Goal: Ask a question

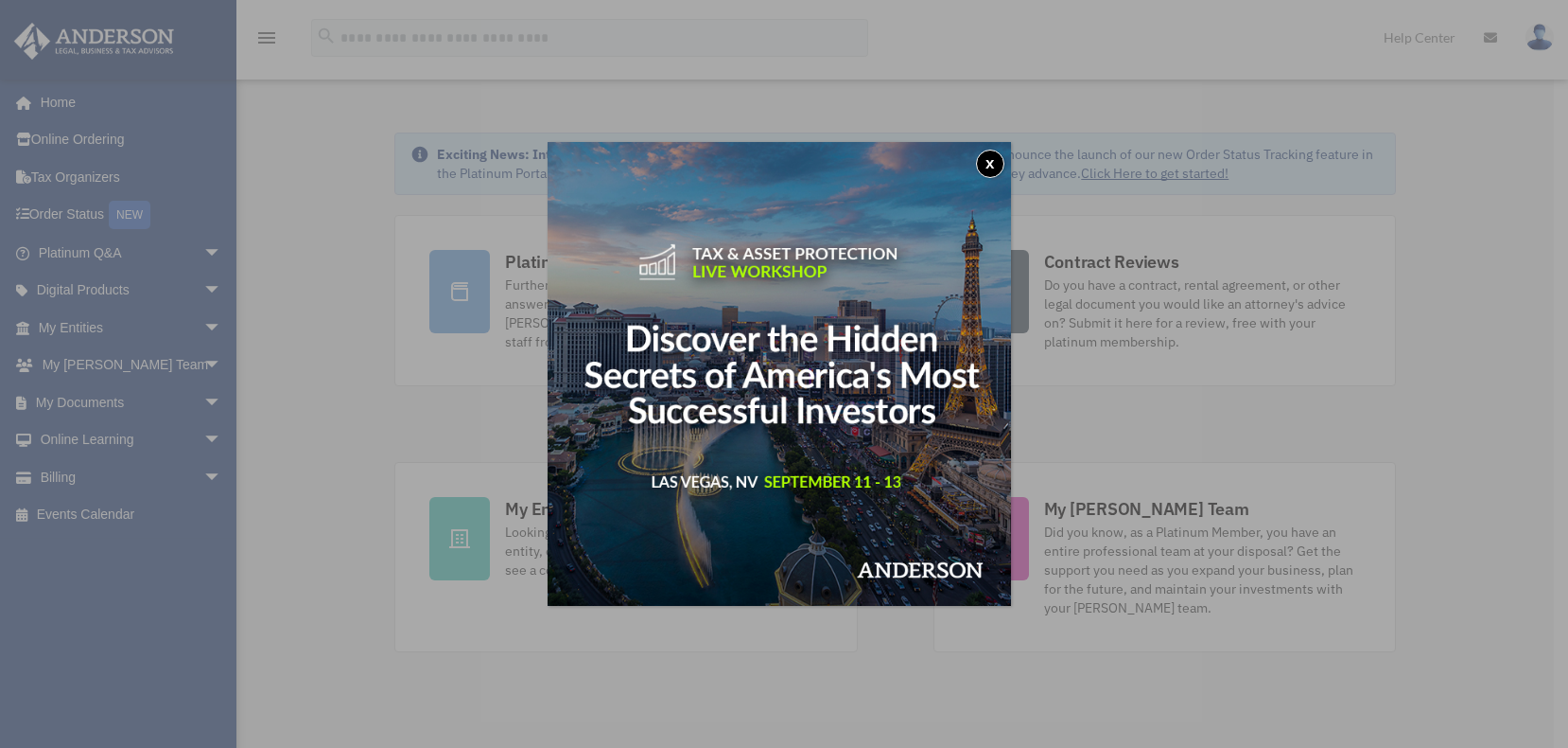
click at [1004, 160] on button "x" at bounding box center [990, 164] width 29 height 29
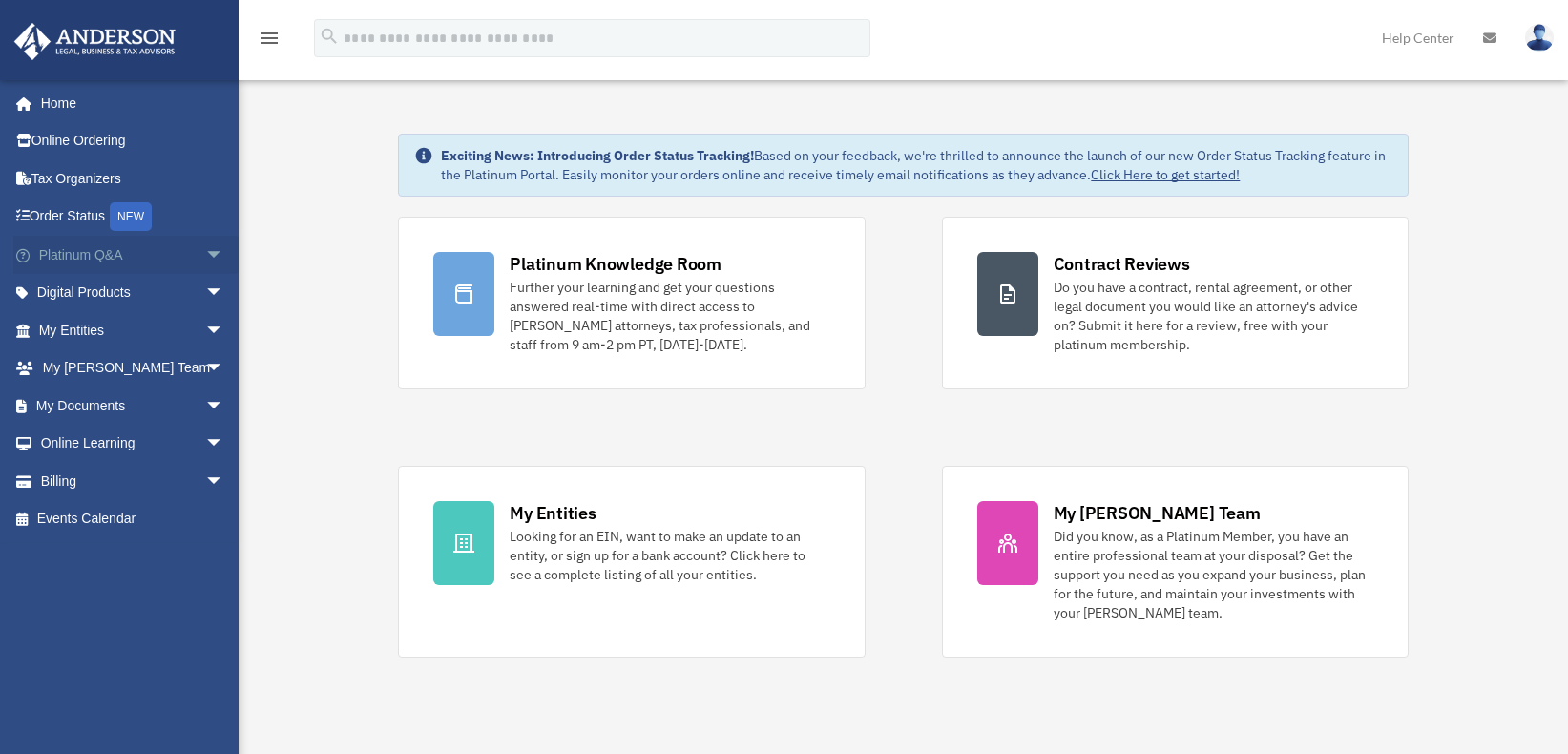
click at [205, 254] on span "arrow_drop_down" at bounding box center [224, 255] width 39 height 39
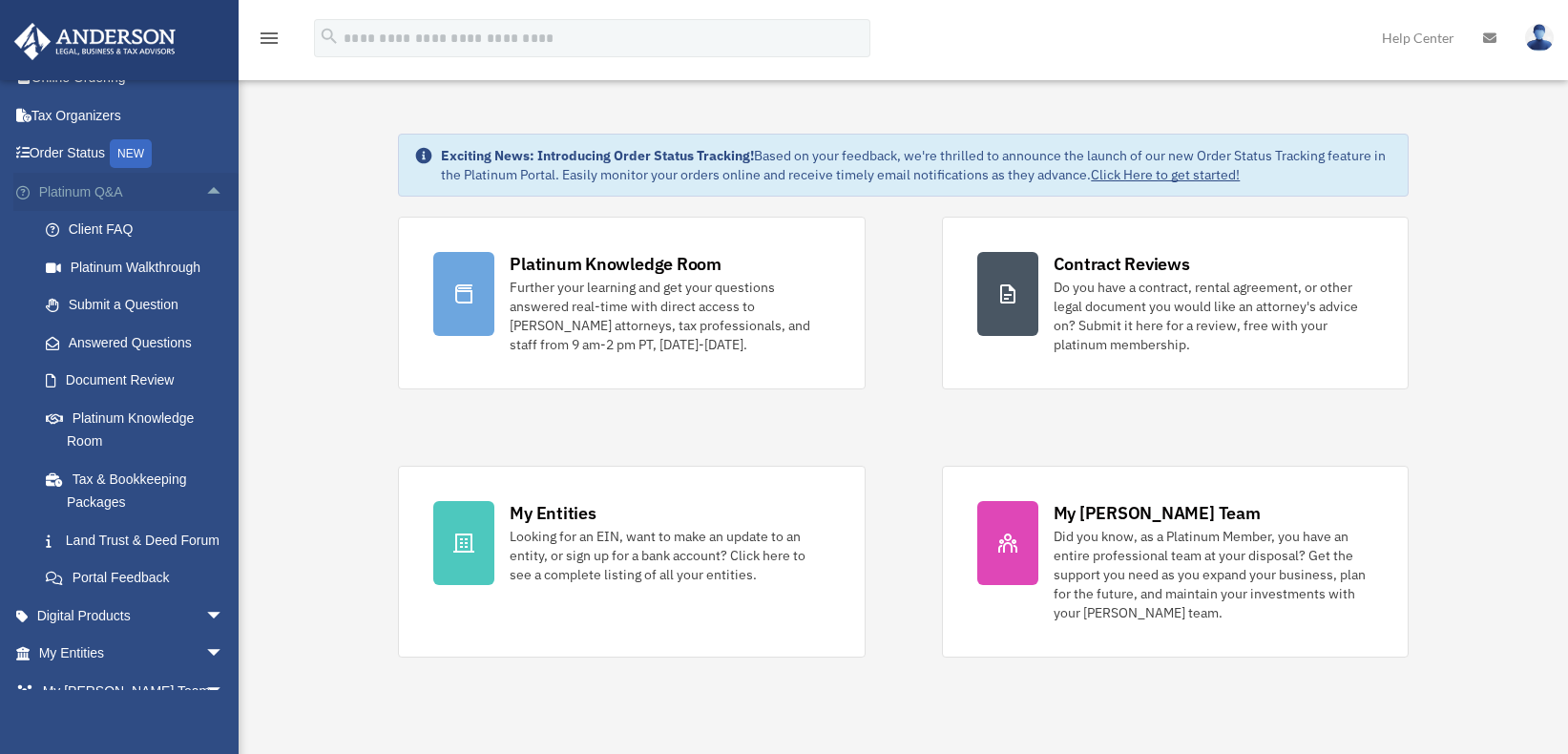
scroll to position [95, 0]
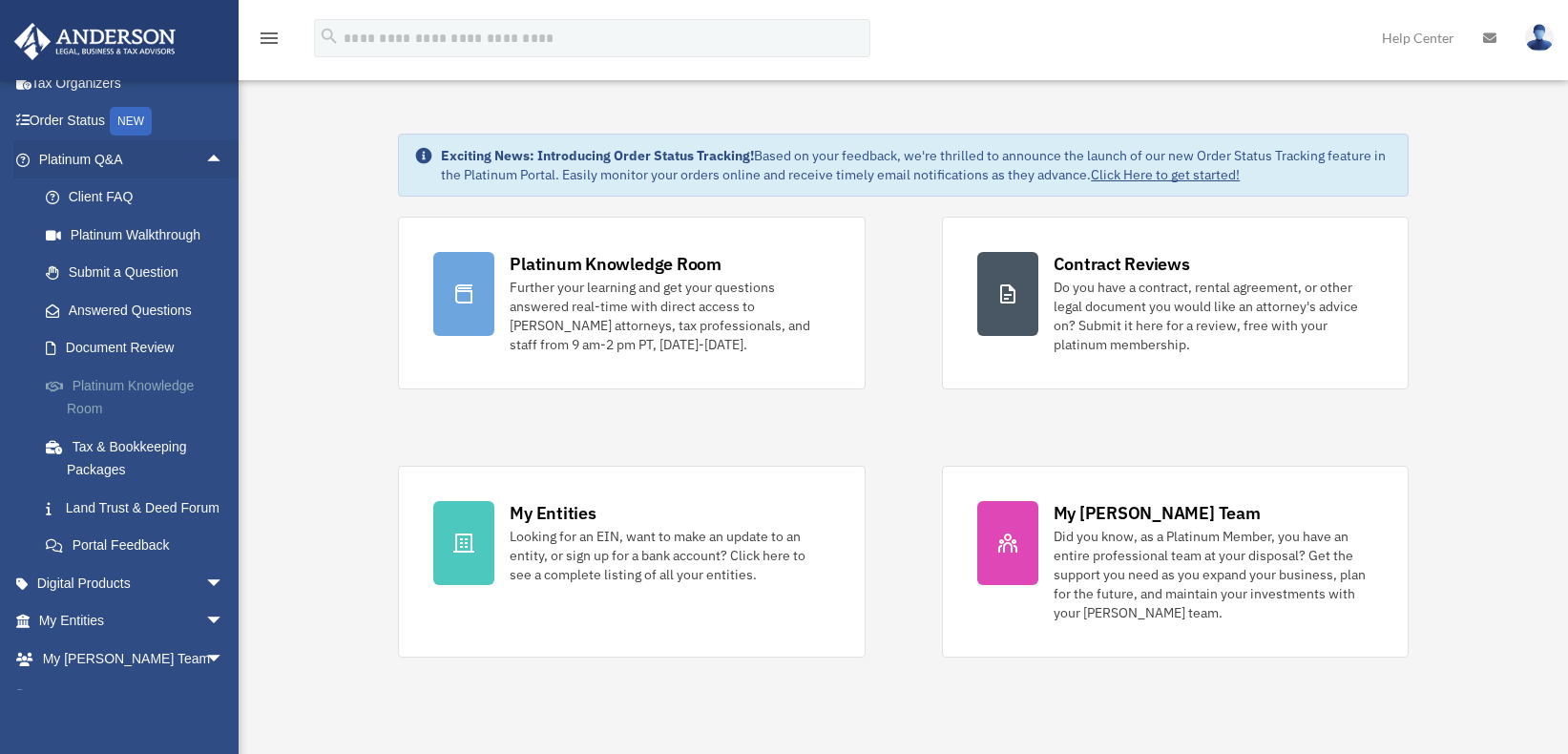
click at [182, 381] on link "Platinum Knowledge Room" at bounding box center [140, 396] width 226 height 61
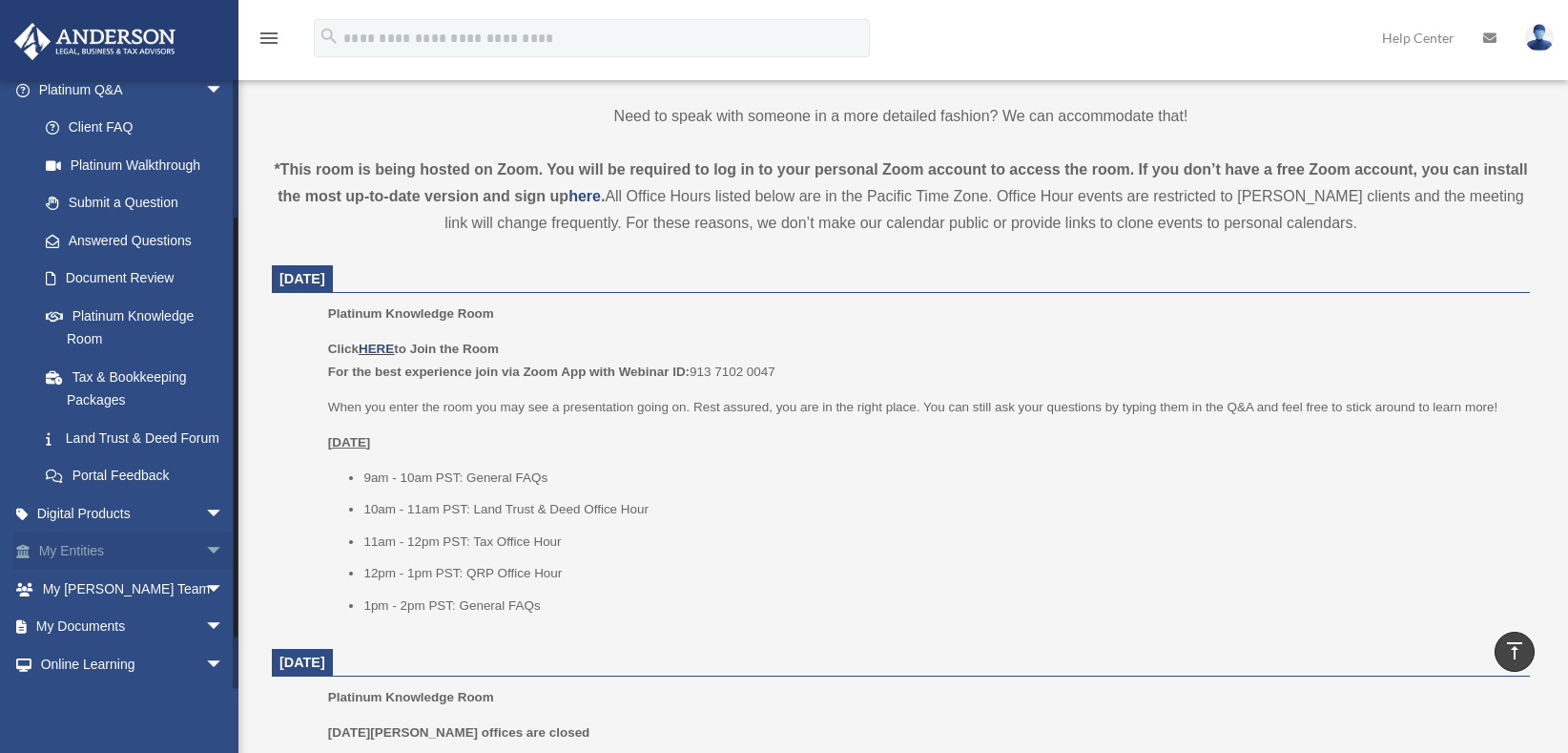
scroll to position [191, 0]
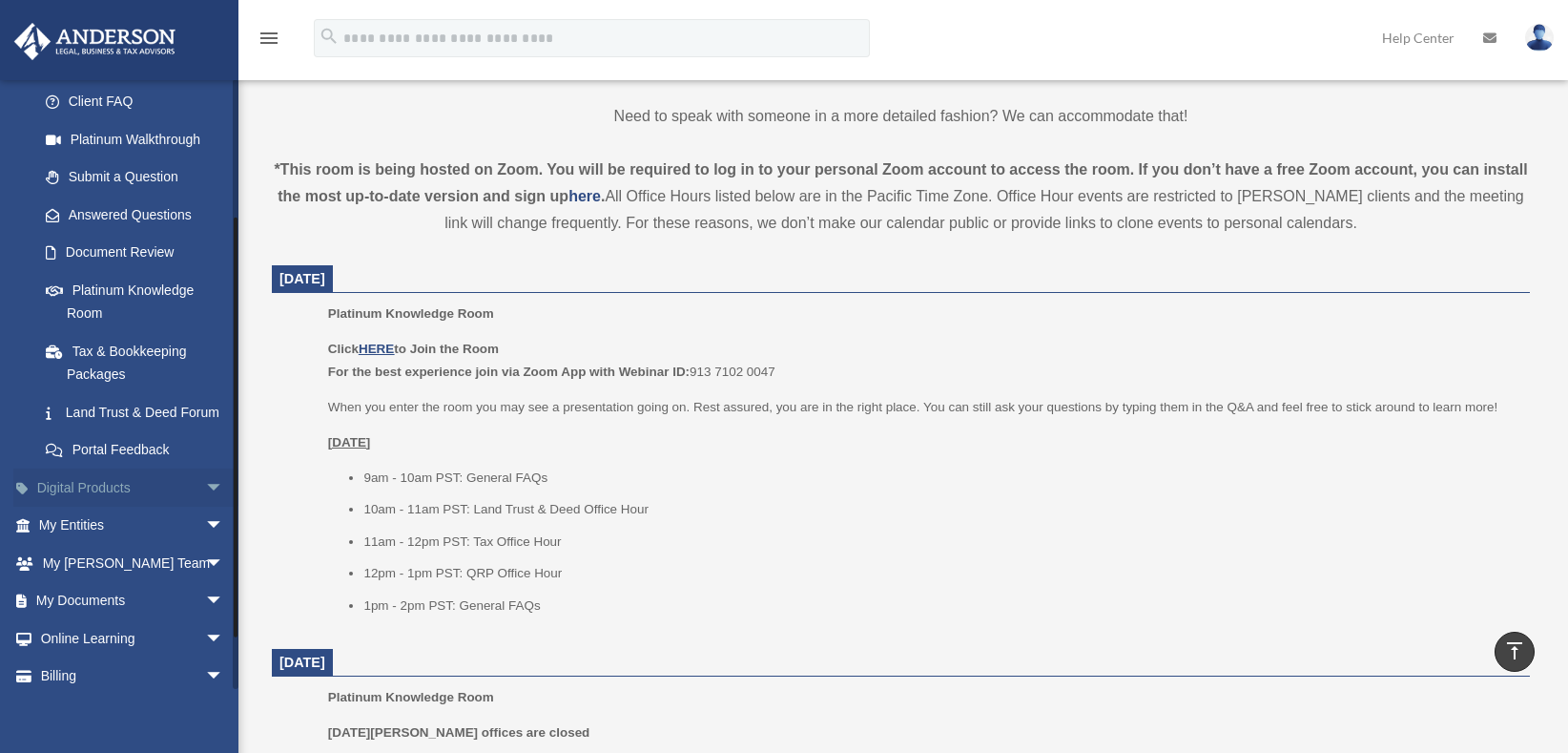
click at [205, 507] on span "arrow_drop_down" at bounding box center [224, 487] width 39 height 39
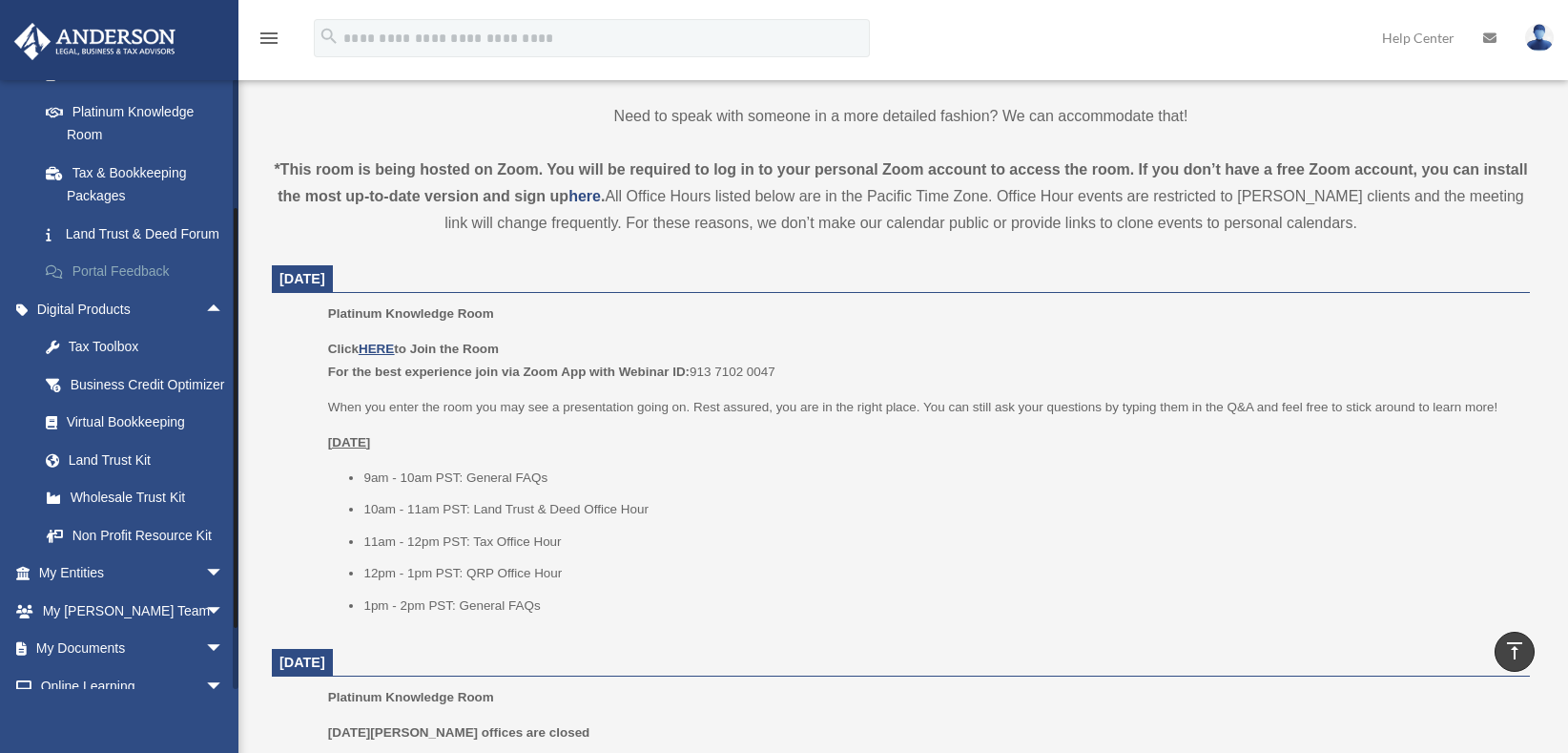
scroll to position [381, 0]
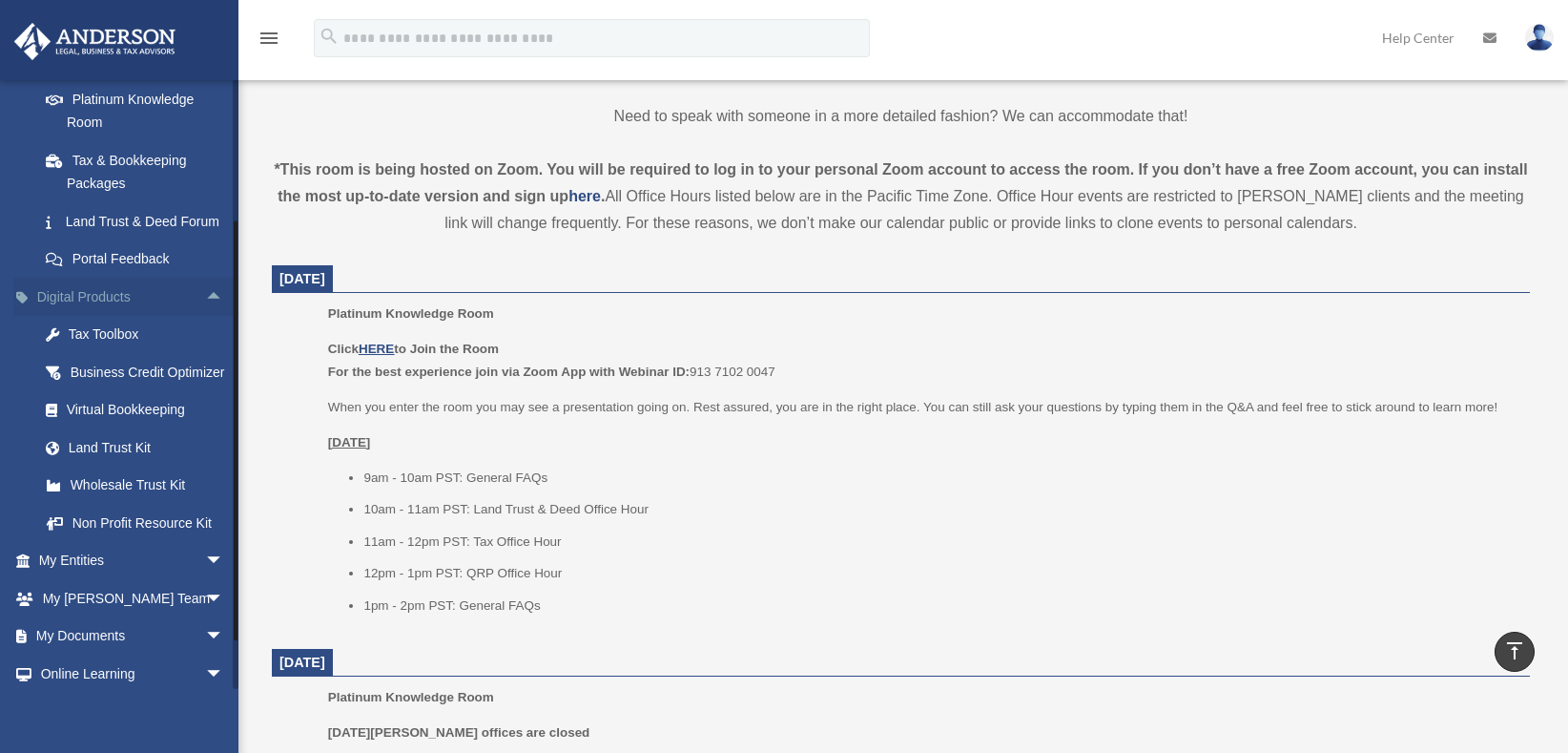
click at [205, 317] on span "arrow_drop_up" at bounding box center [224, 297] width 39 height 39
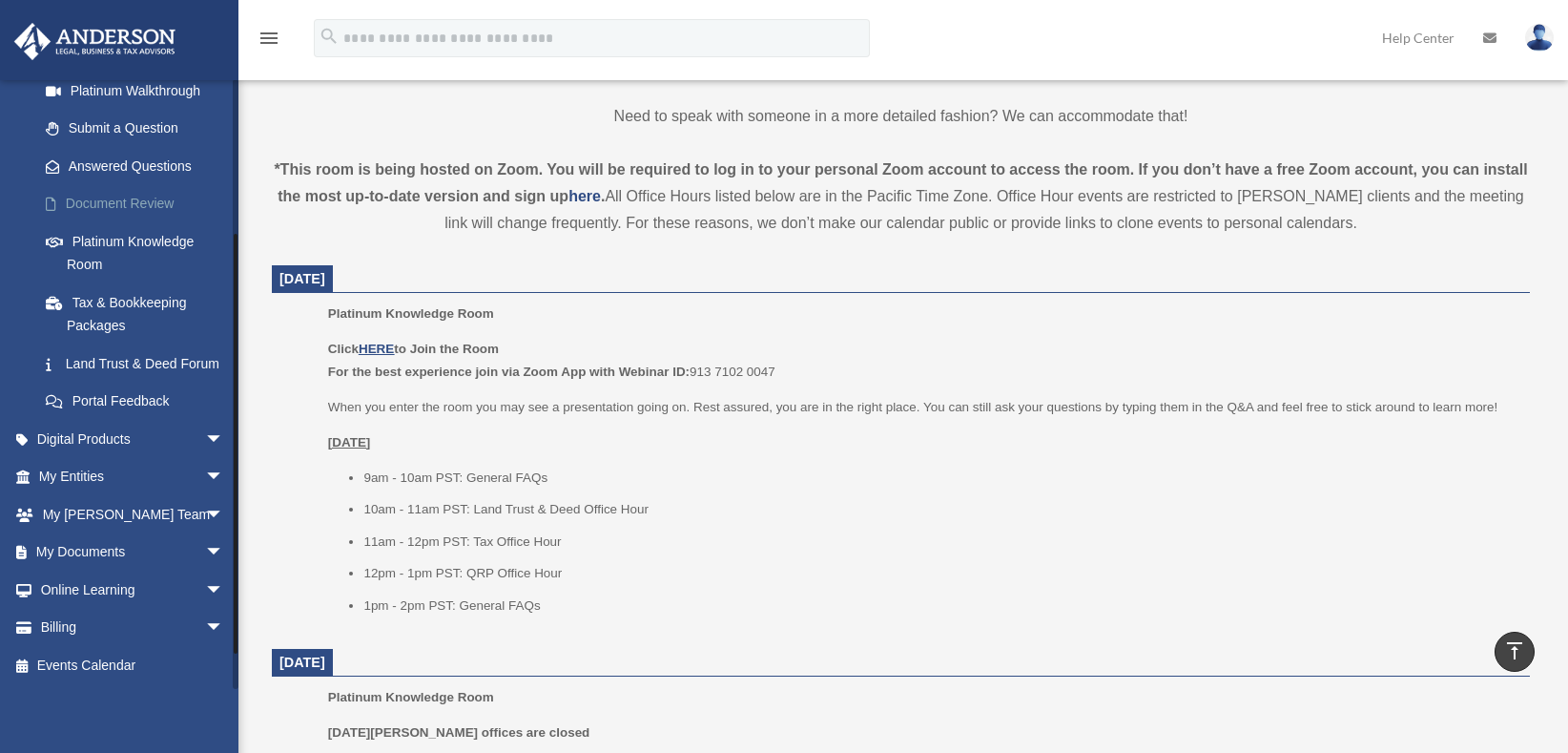
scroll to position [71, 0]
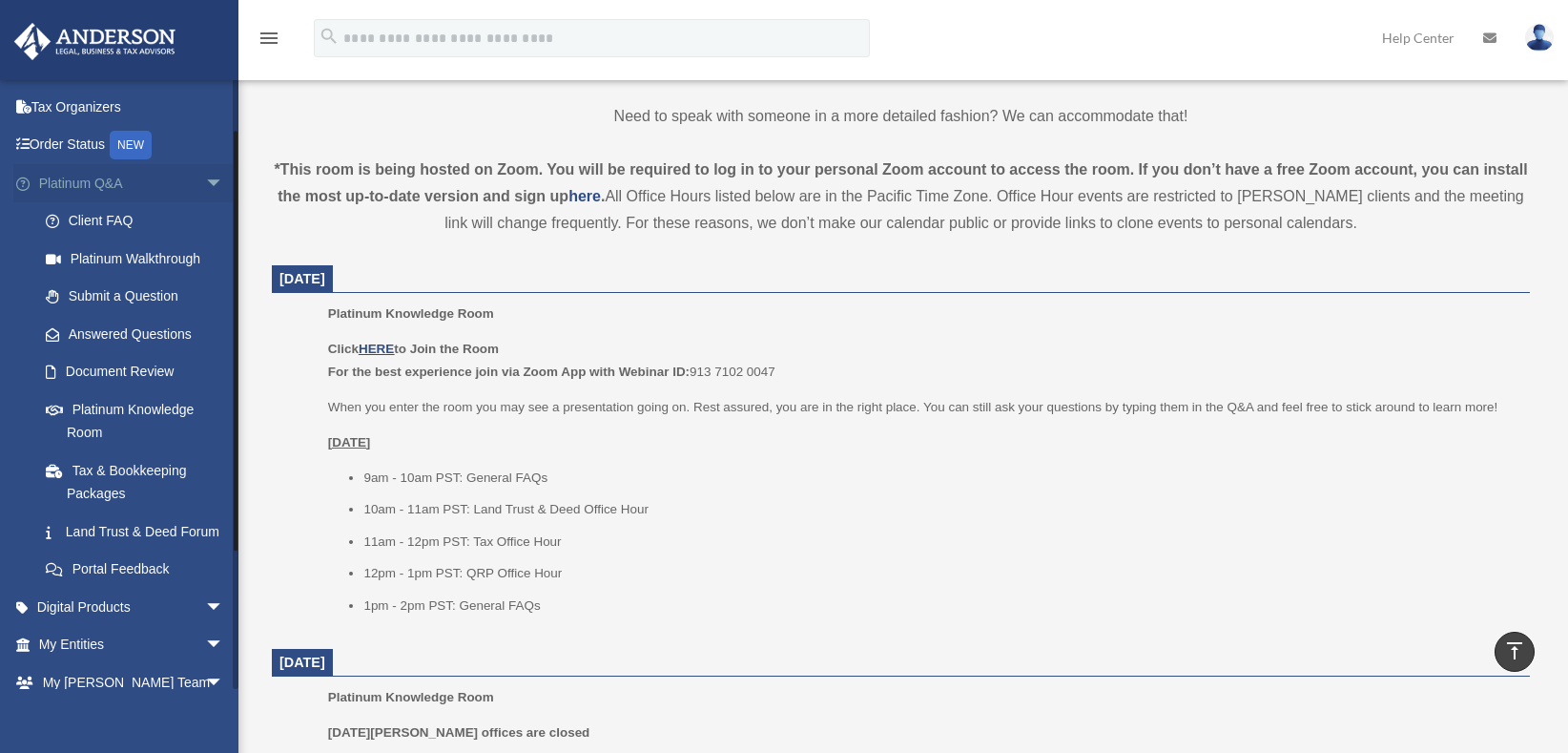
click at [205, 187] on span "arrow_drop_down" at bounding box center [224, 183] width 39 height 39
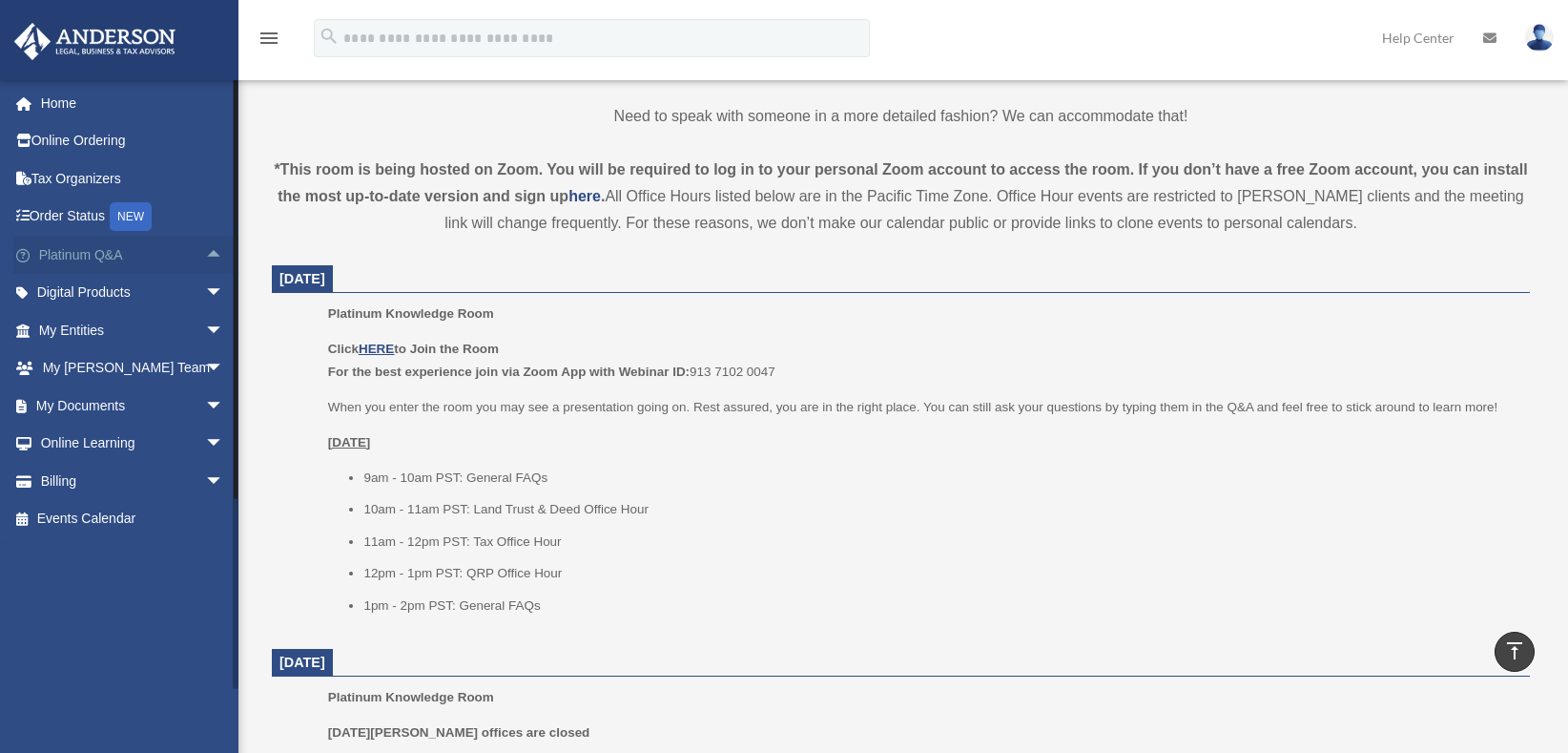
scroll to position [0, 0]
click at [207, 327] on span "arrow_drop_down" at bounding box center [224, 330] width 39 height 39
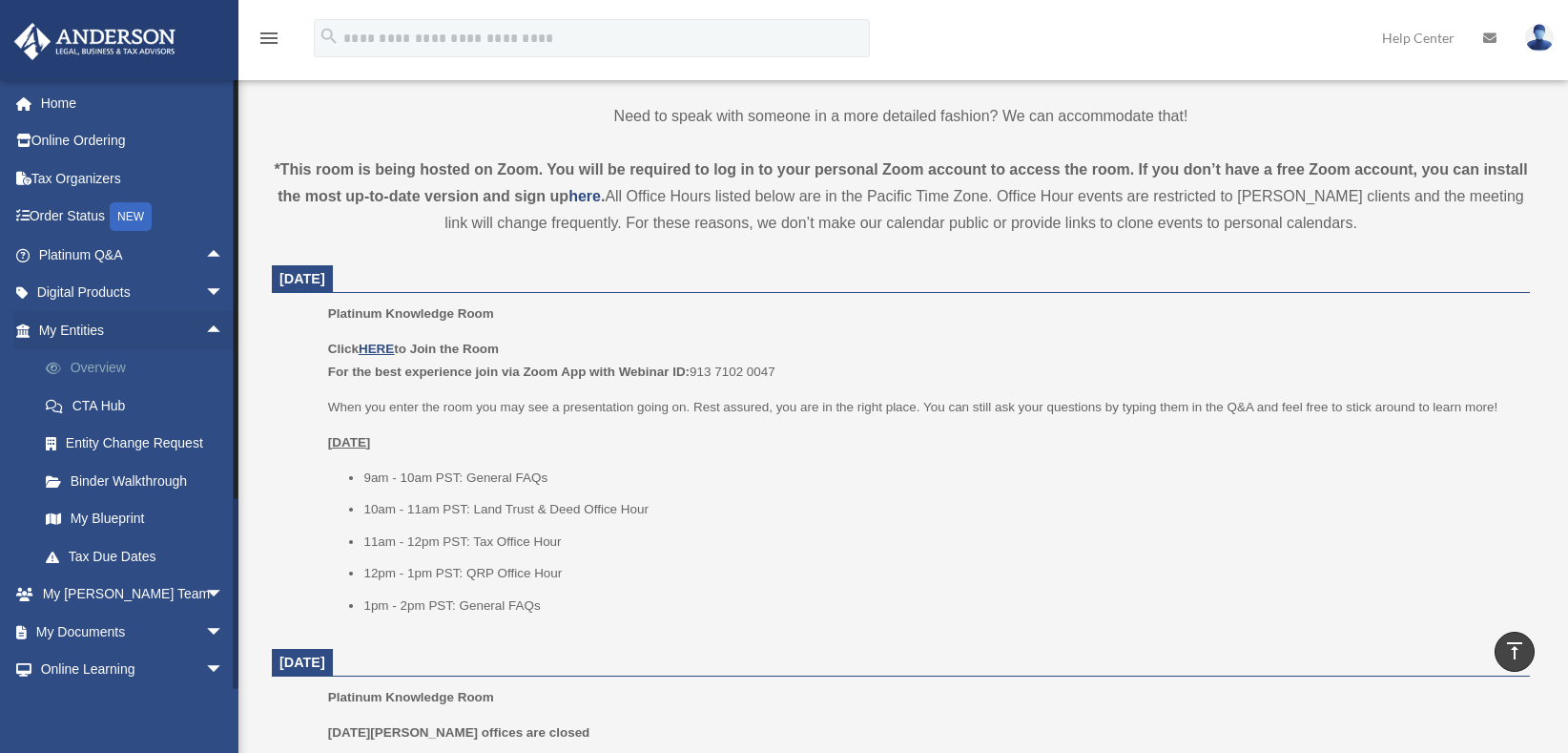
click at [91, 379] on link "Overview" at bounding box center [140, 369] width 226 height 39
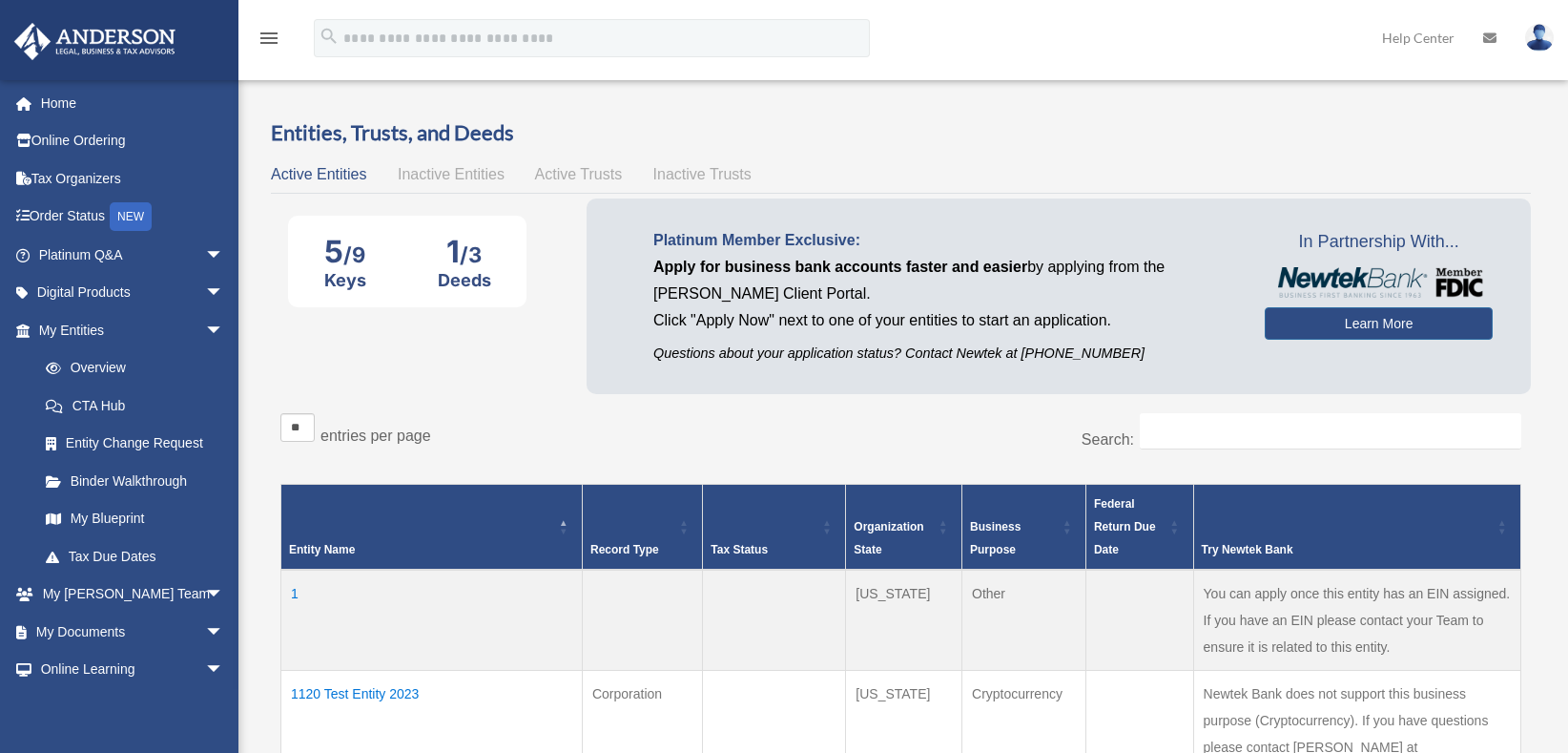
click at [587, 171] on span "Active Trusts" at bounding box center [579, 173] width 88 height 16
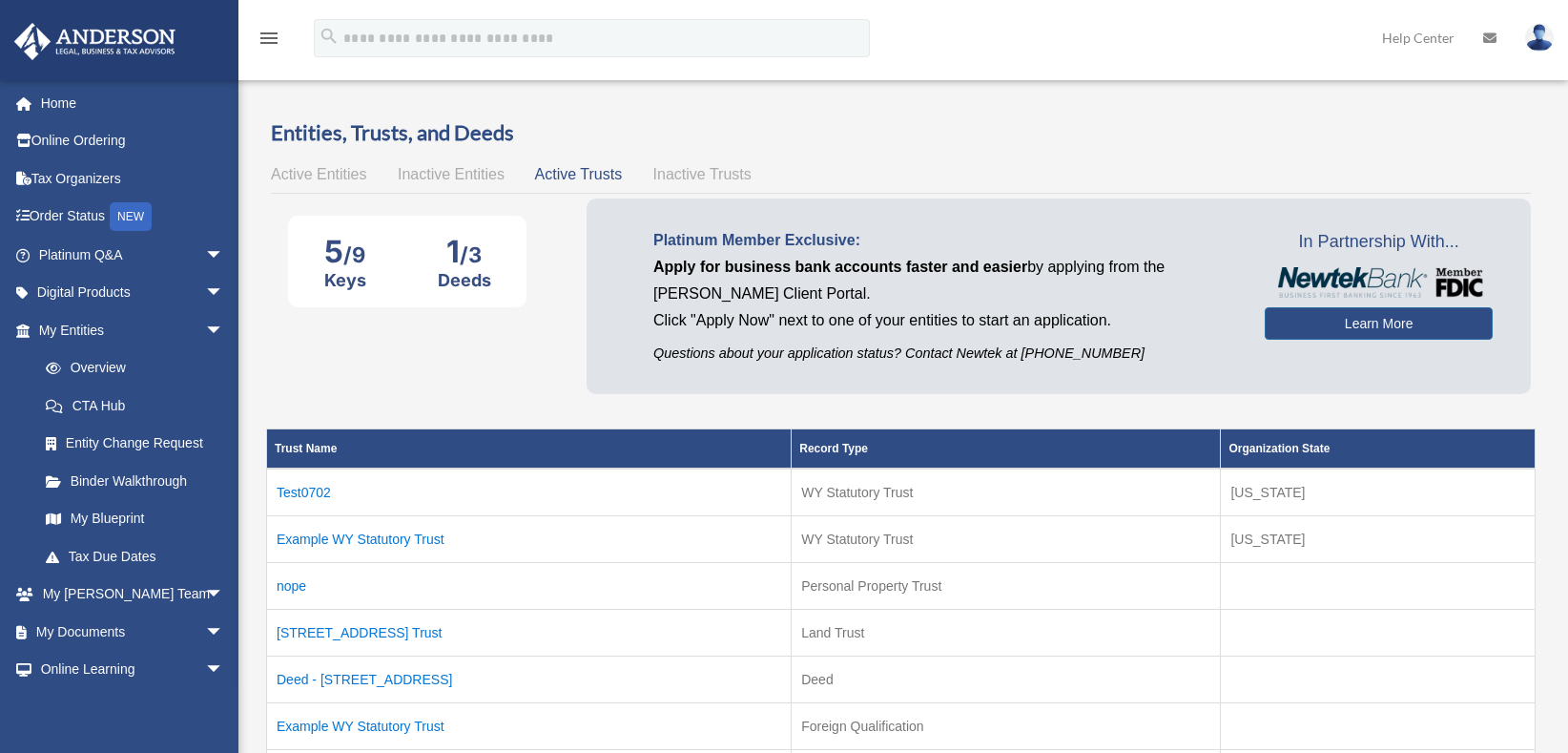
click at [317, 171] on span "Active Entities" at bounding box center [318, 173] width 95 height 16
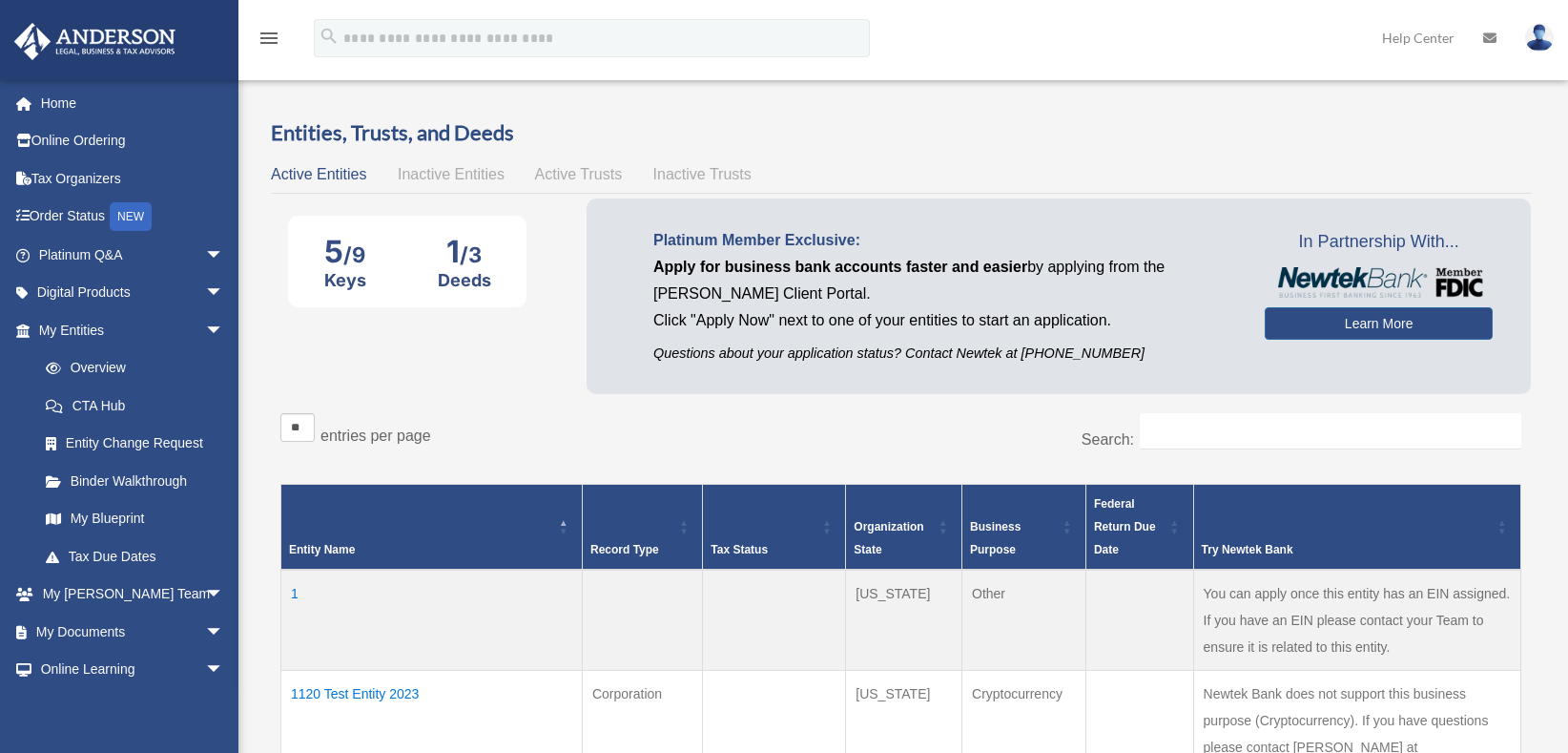
click at [557, 164] on div "Active Entities Inactive Entities Active Trusts Inactive Trusts" at bounding box center [901, 174] width 1261 height 27
click at [567, 175] on span "Active Trusts" at bounding box center [579, 173] width 88 height 16
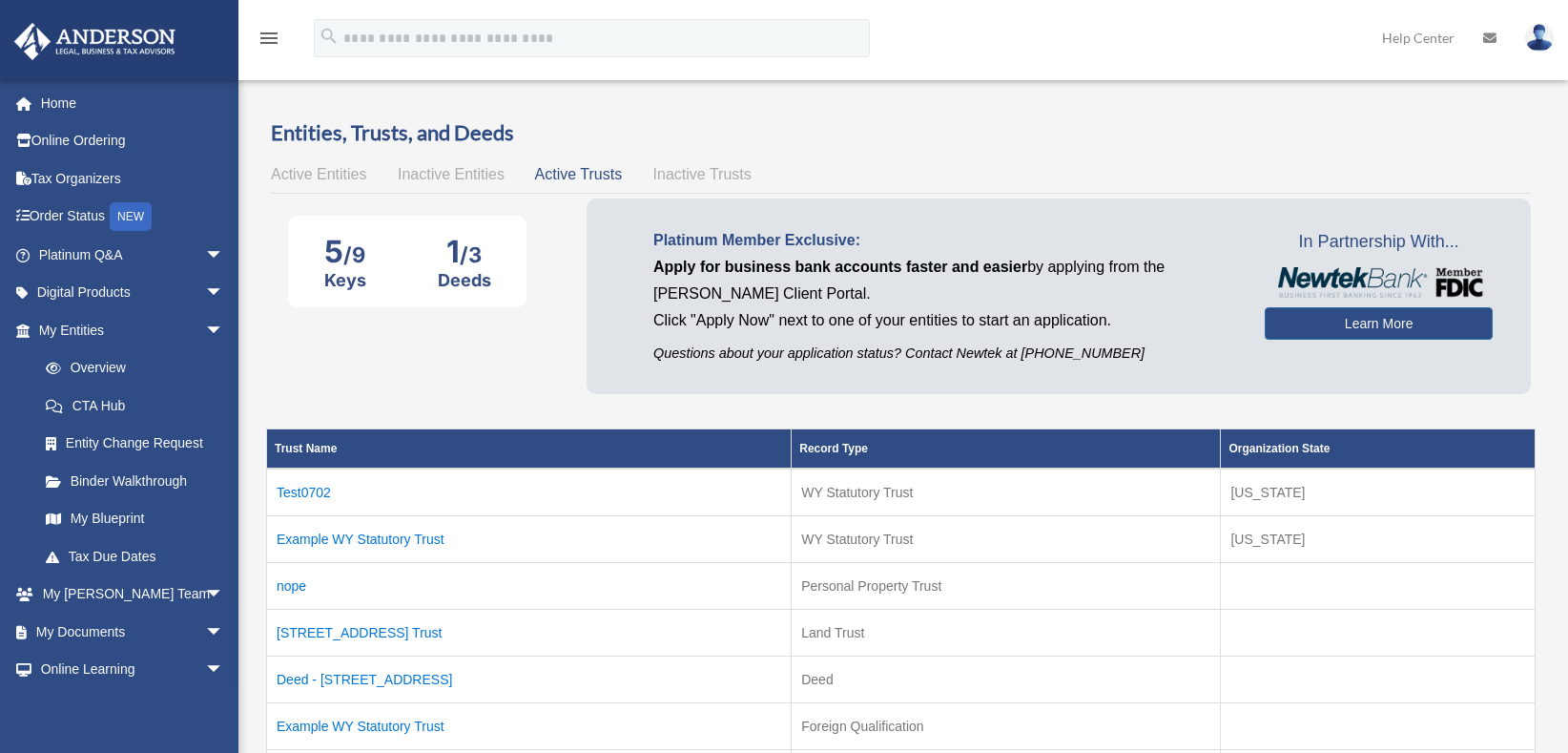
click at [360, 544] on td "Example WY Statutory Trust" at bounding box center [529, 539] width 525 height 47
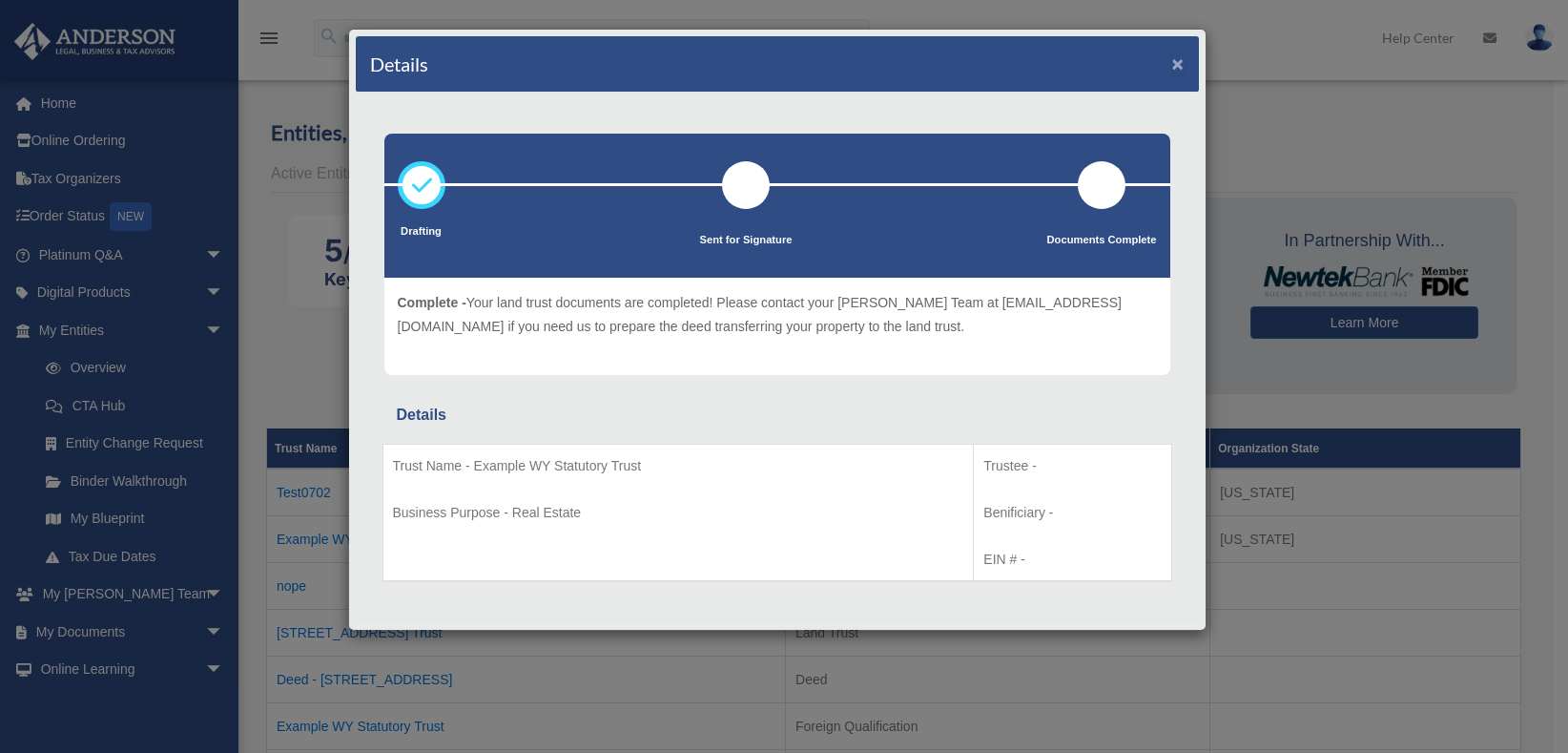
click at [1172, 64] on button "×" at bounding box center [1178, 63] width 13 height 20
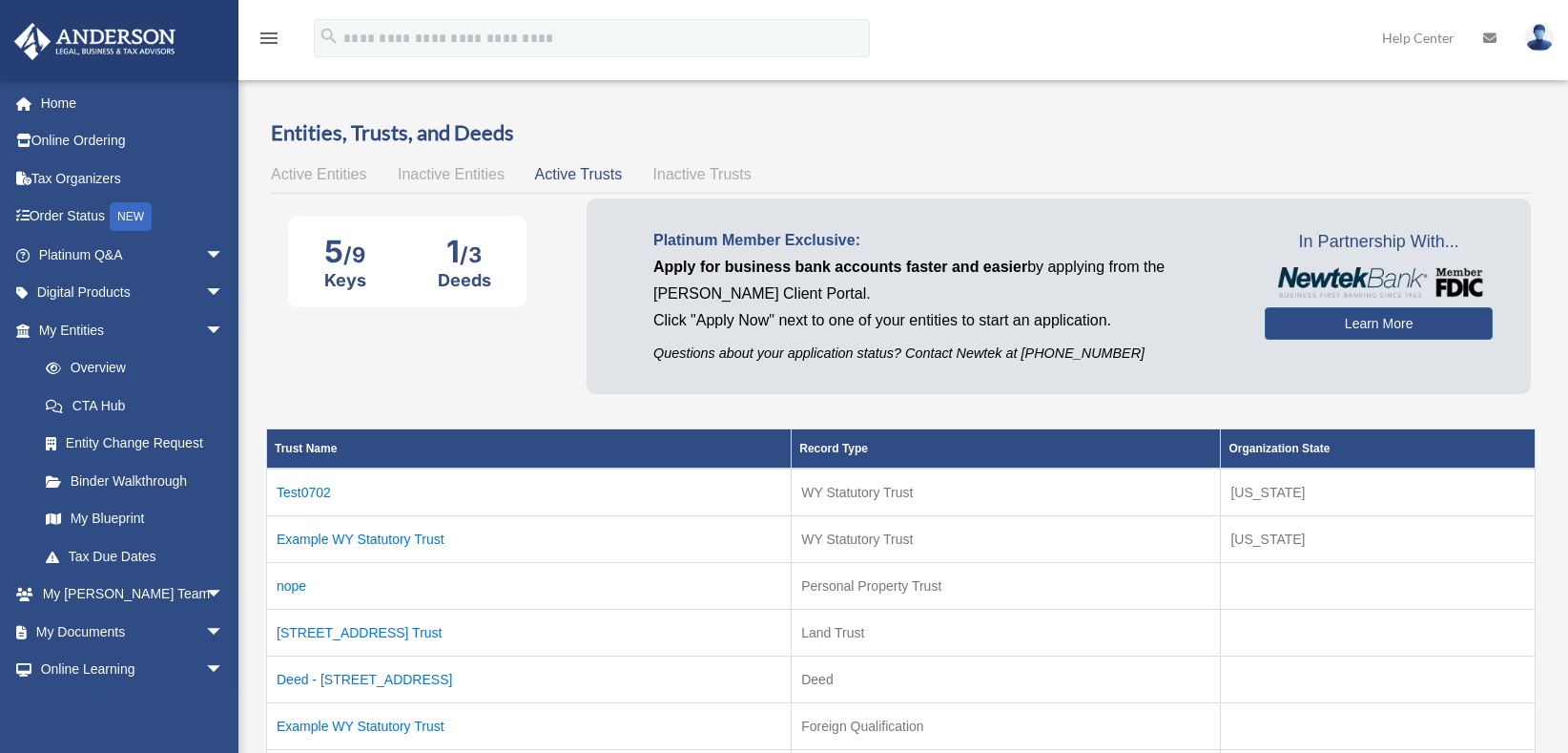
click at [326, 169] on span "Active Entities" at bounding box center [318, 173] width 95 height 16
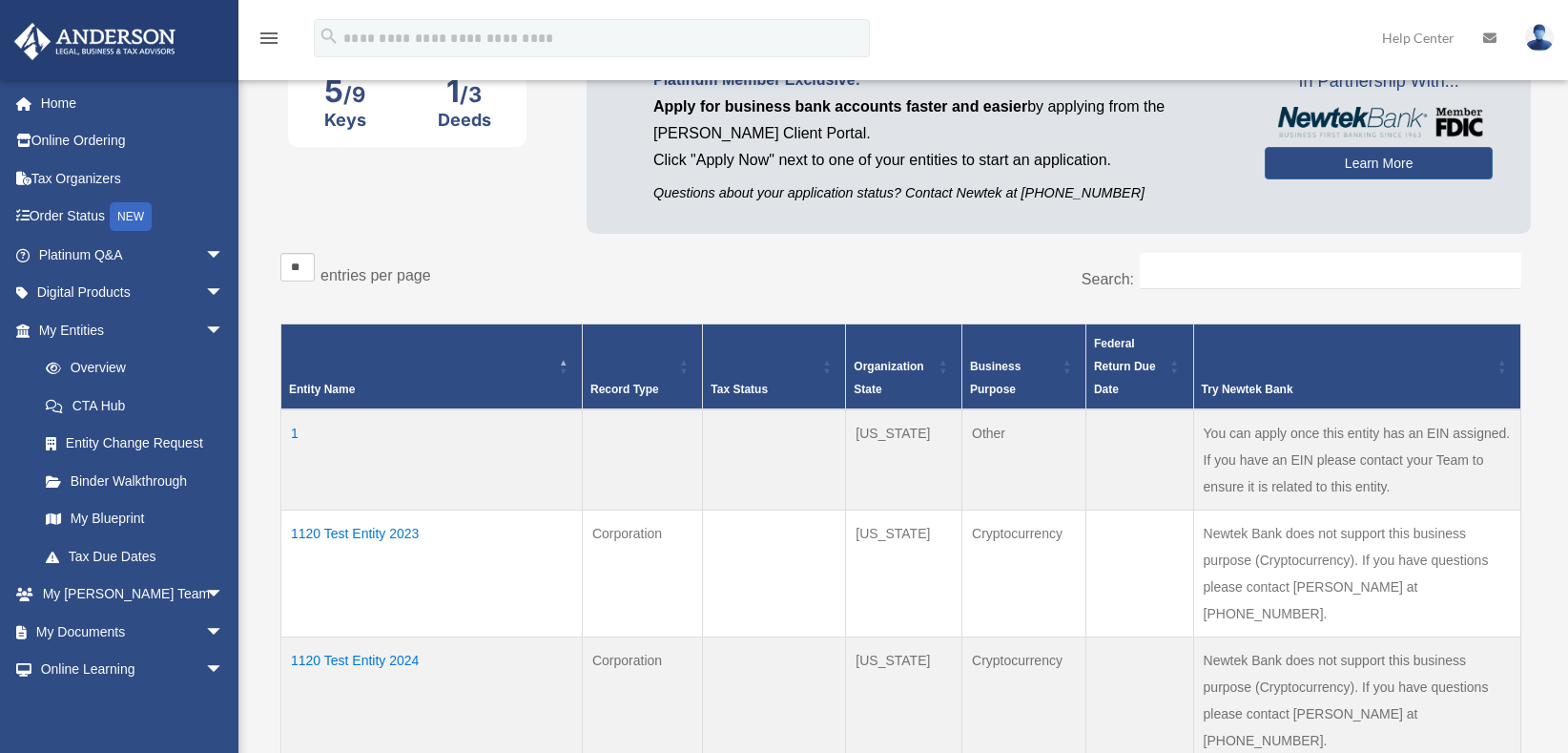
scroll to position [191, 0]
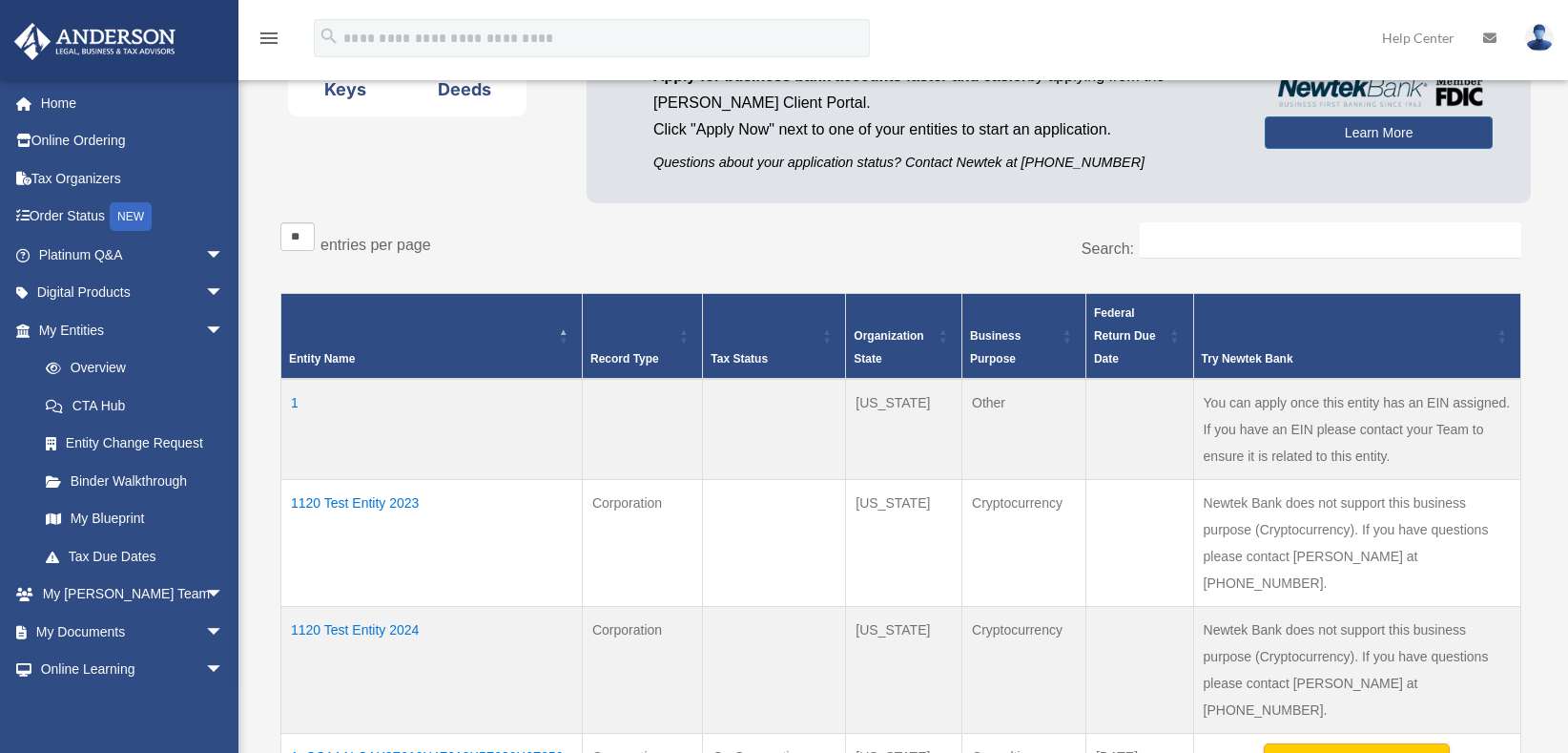
click at [291, 403] on td "1" at bounding box center [431, 428] width 301 height 101
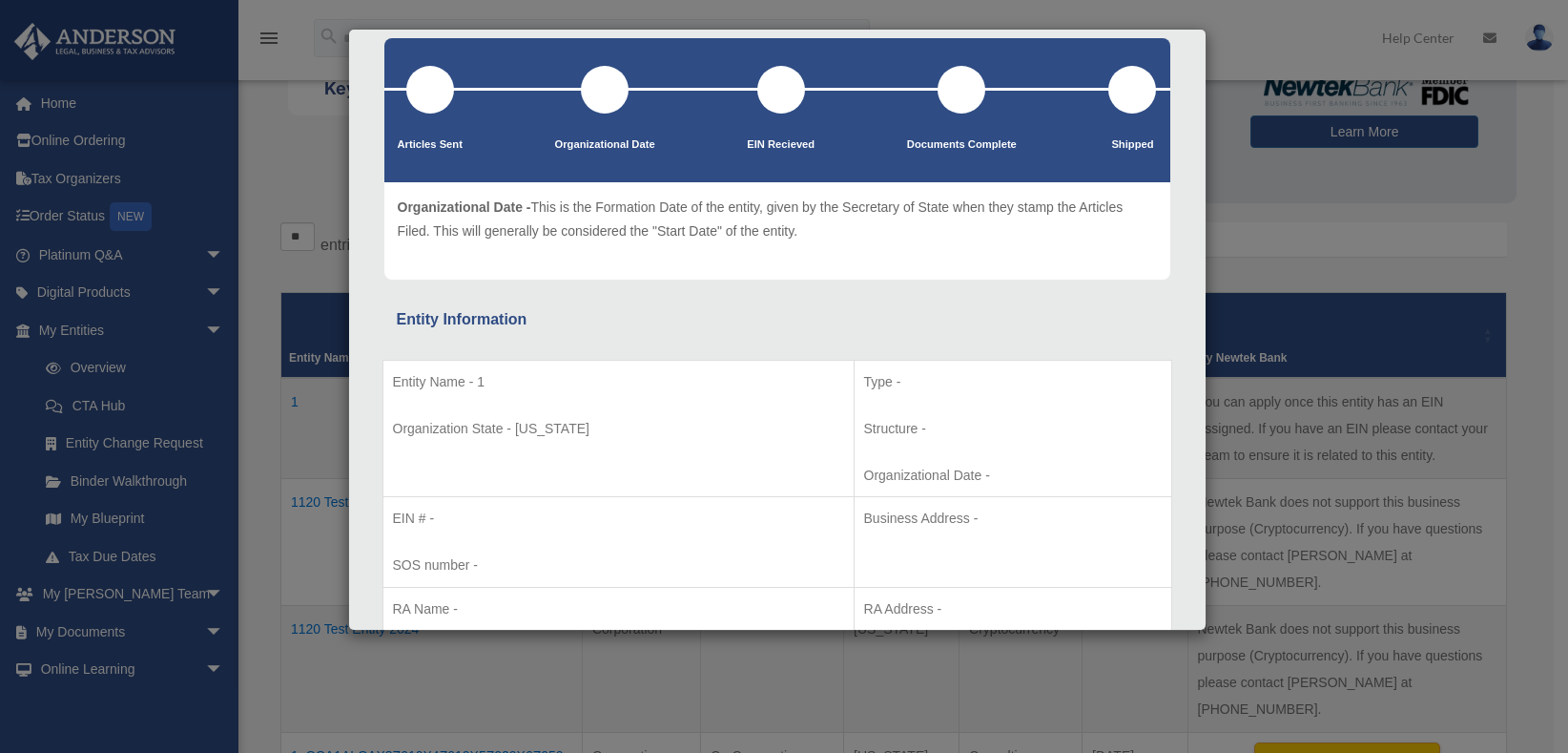
scroll to position [0, 0]
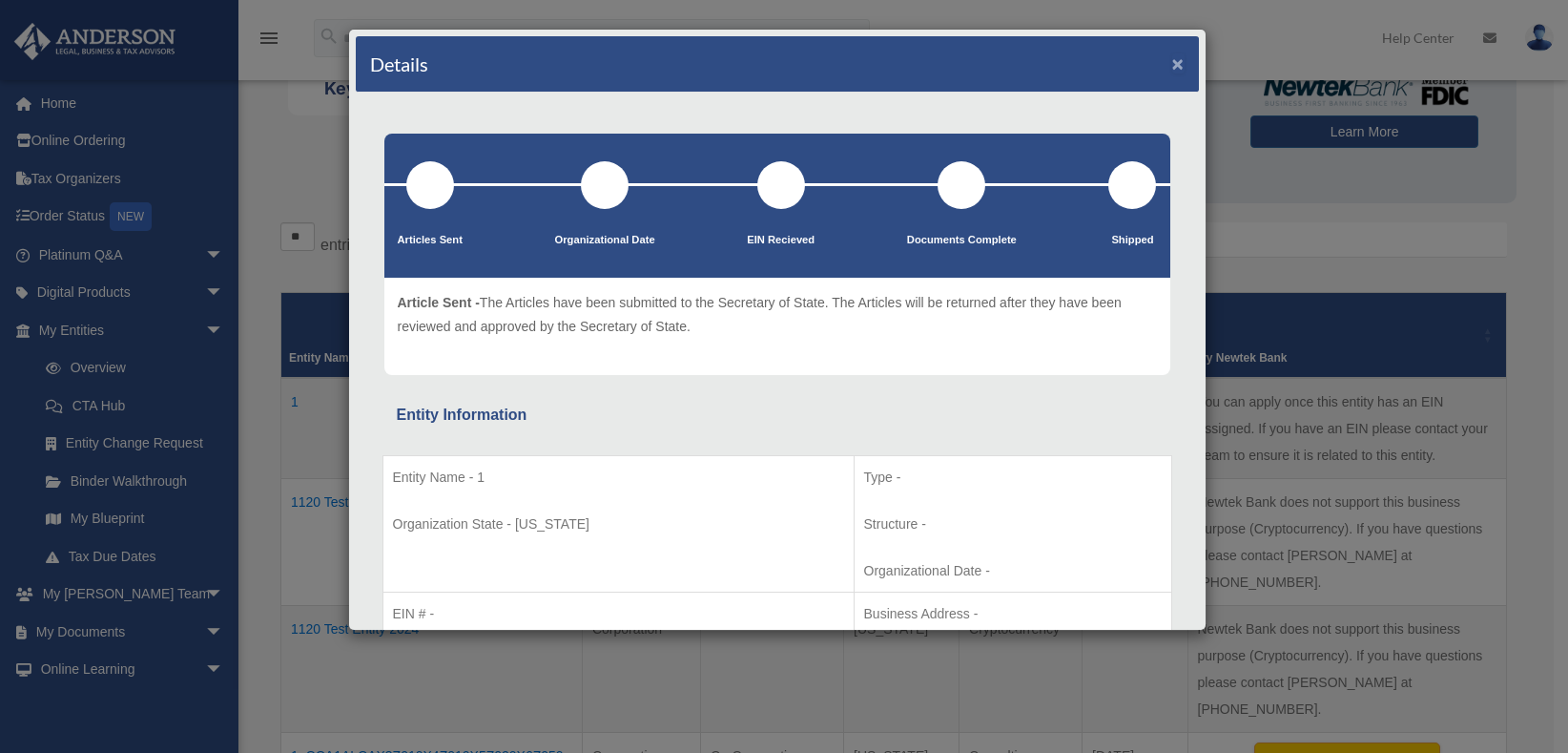
click at [1172, 67] on button "×" at bounding box center [1178, 63] width 13 height 20
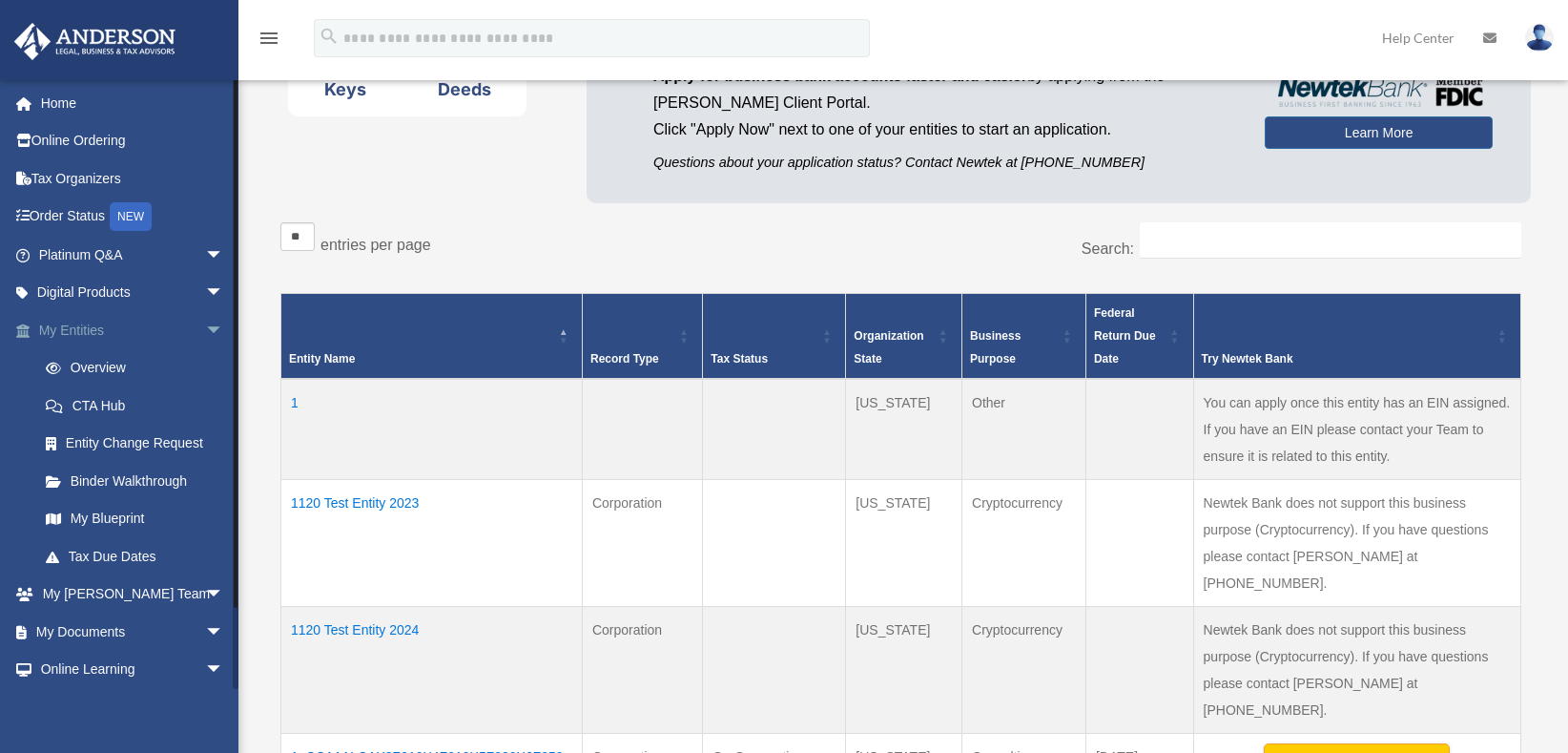
click at [205, 325] on span "arrow_drop_down" at bounding box center [224, 330] width 39 height 39
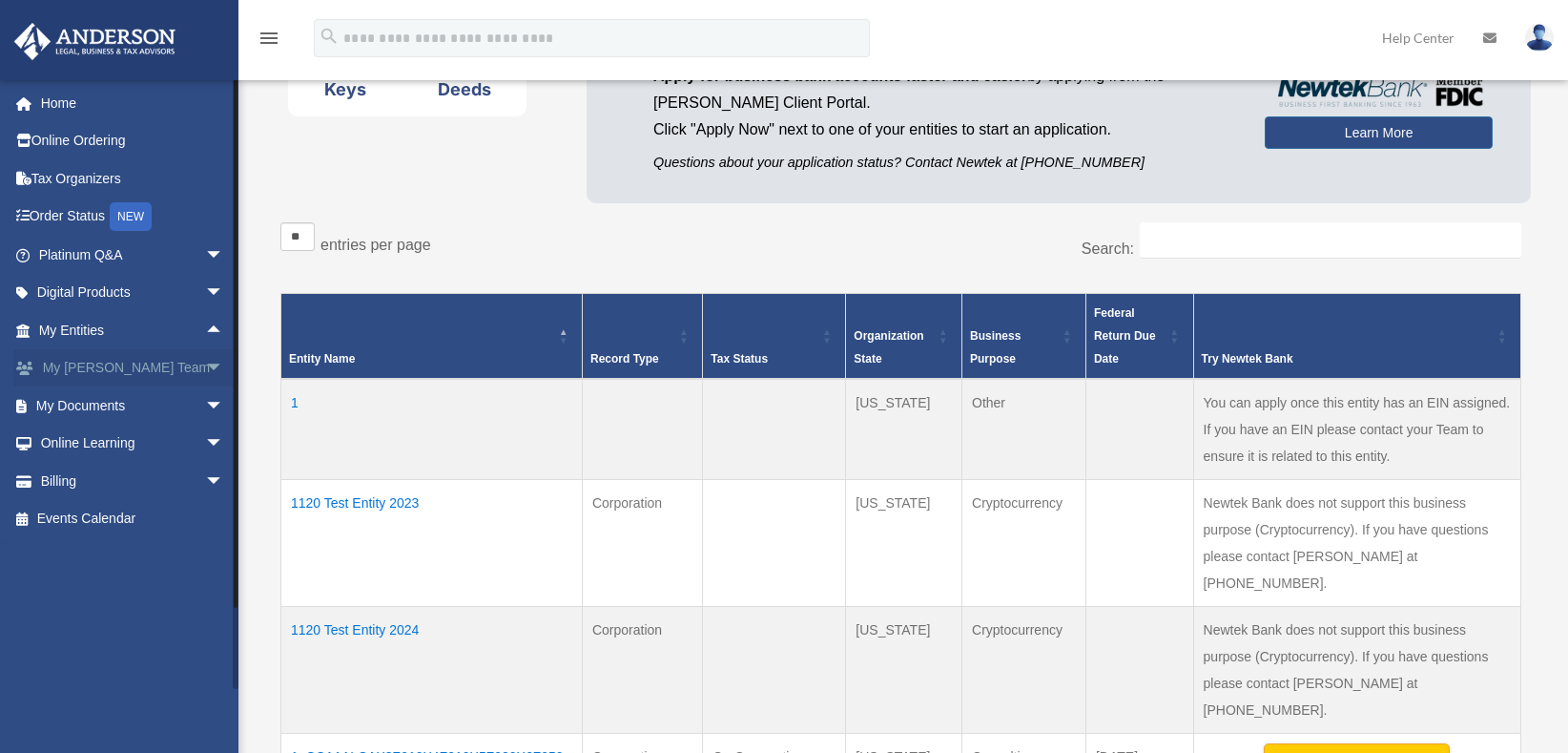
click at [205, 368] on span "arrow_drop_down" at bounding box center [224, 369] width 39 height 39
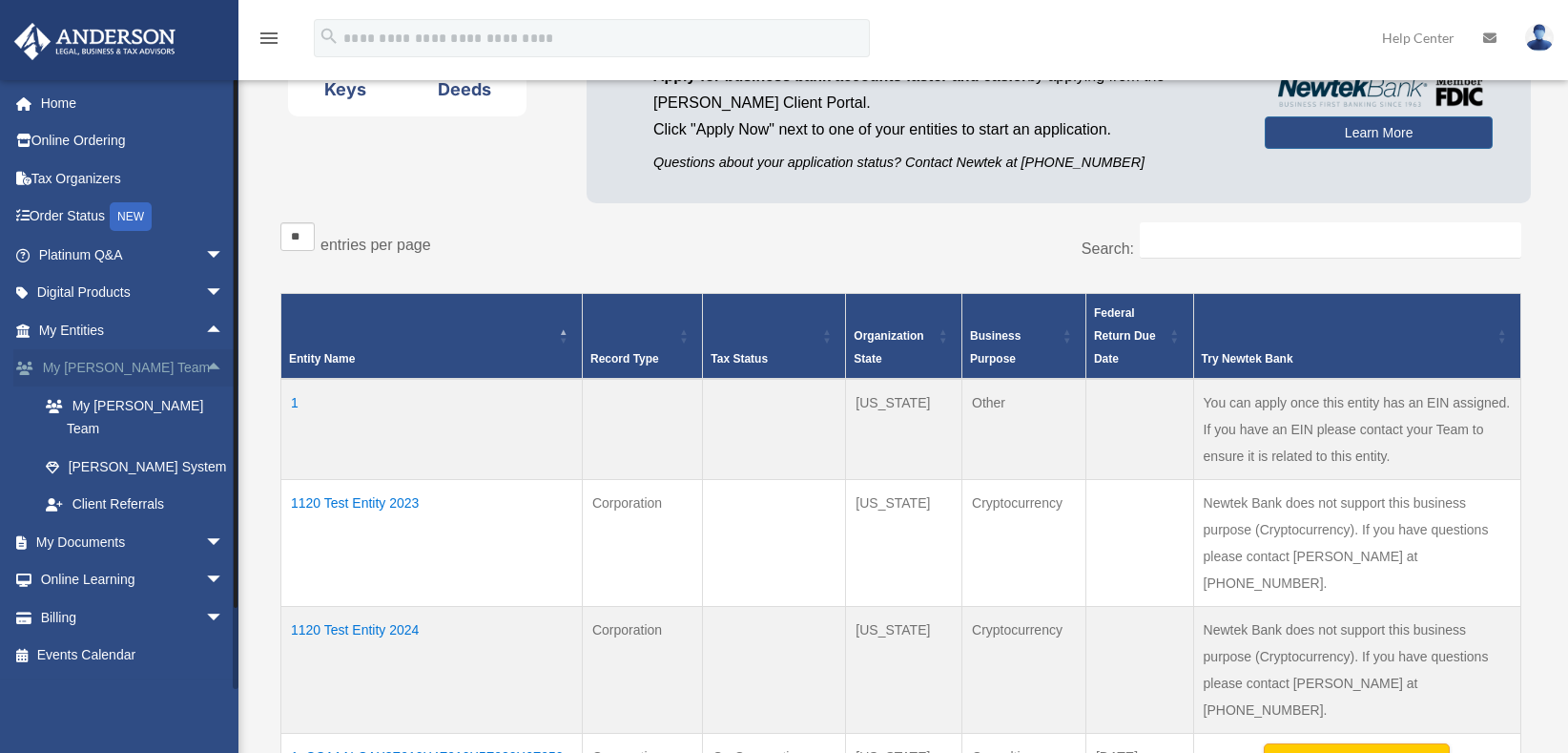
click at [205, 368] on span "arrow_drop_up" at bounding box center [224, 369] width 39 height 39
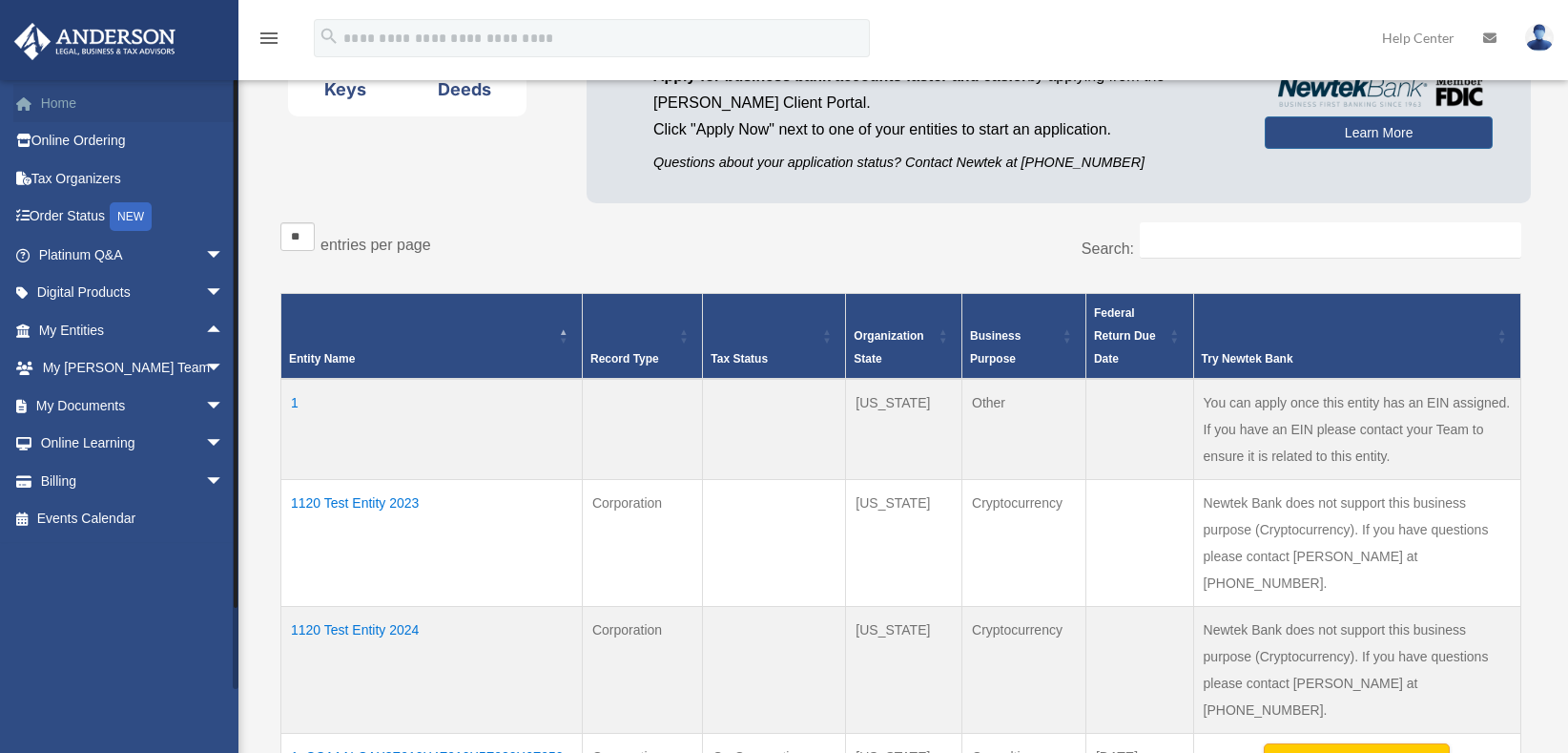
click at [32, 114] on link "Home" at bounding box center [133, 103] width 240 height 39
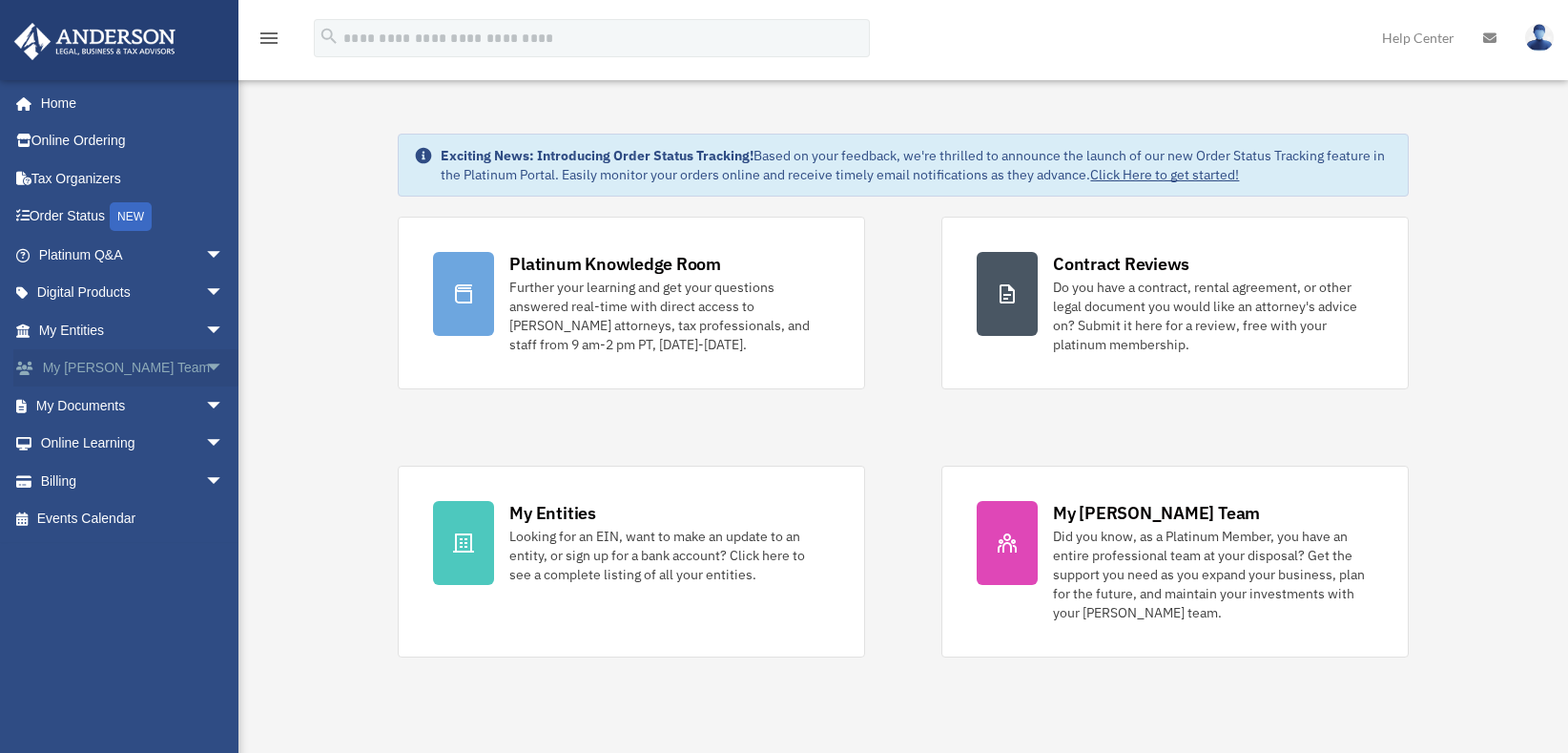
click at [205, 374] on span "arrow_drop_down" at bounding box center [224, 369] width 39 height 39
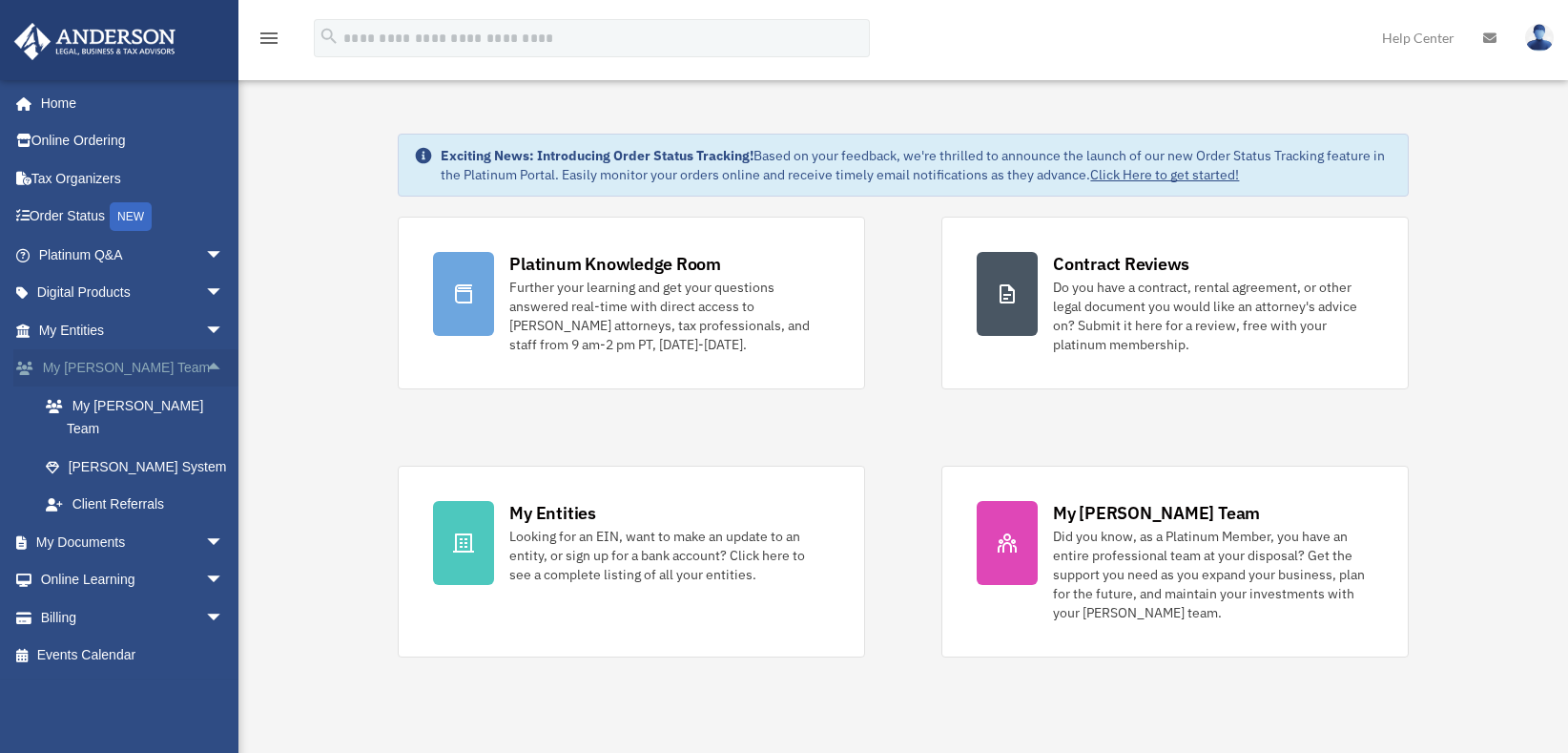
click at [205, 374] on span "arrow_drop_up" at bounding box center [224, 369] width 39 height 39
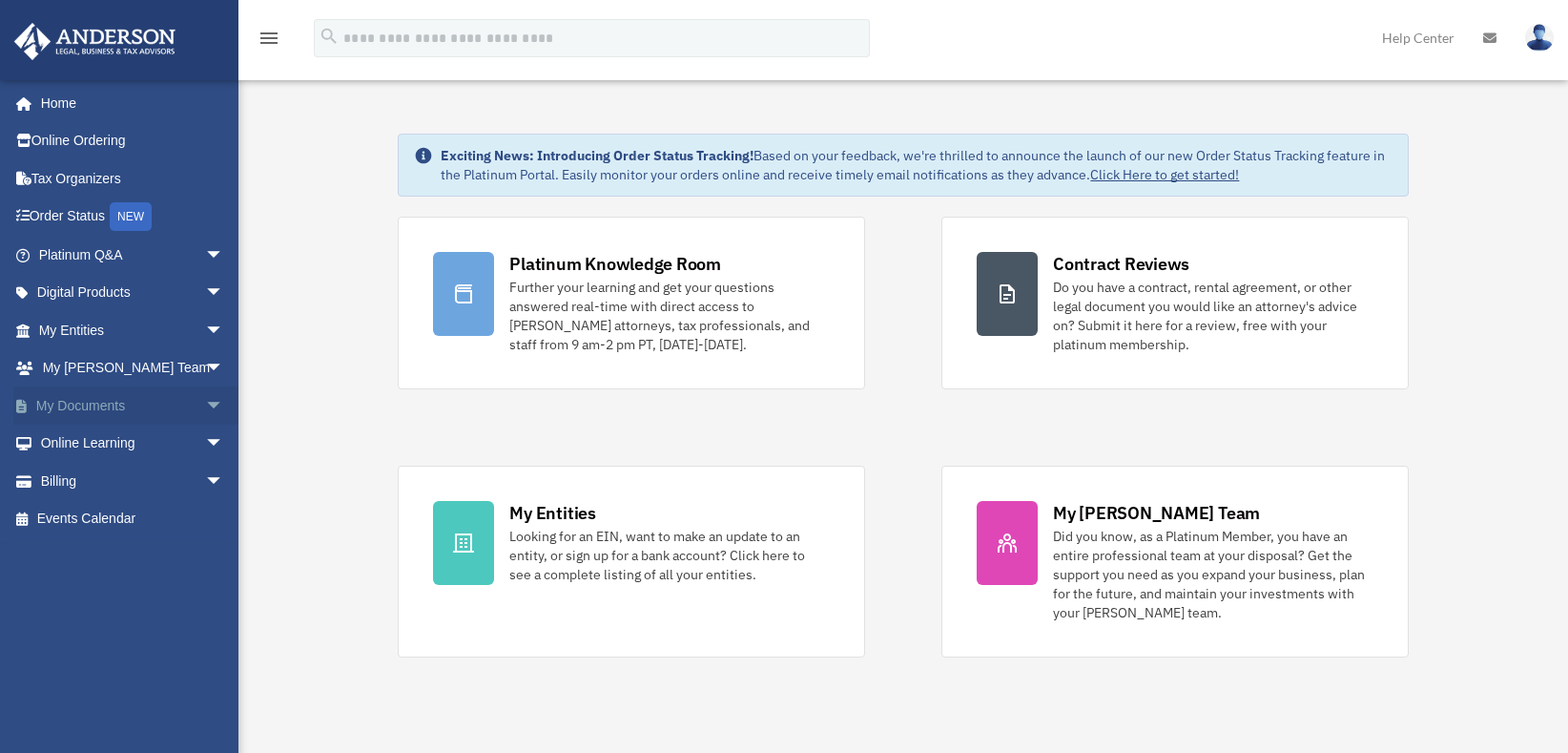
click at [205, 400] on span "arrow_drop_down" at bounding box center [224, 405] width 39 height 39
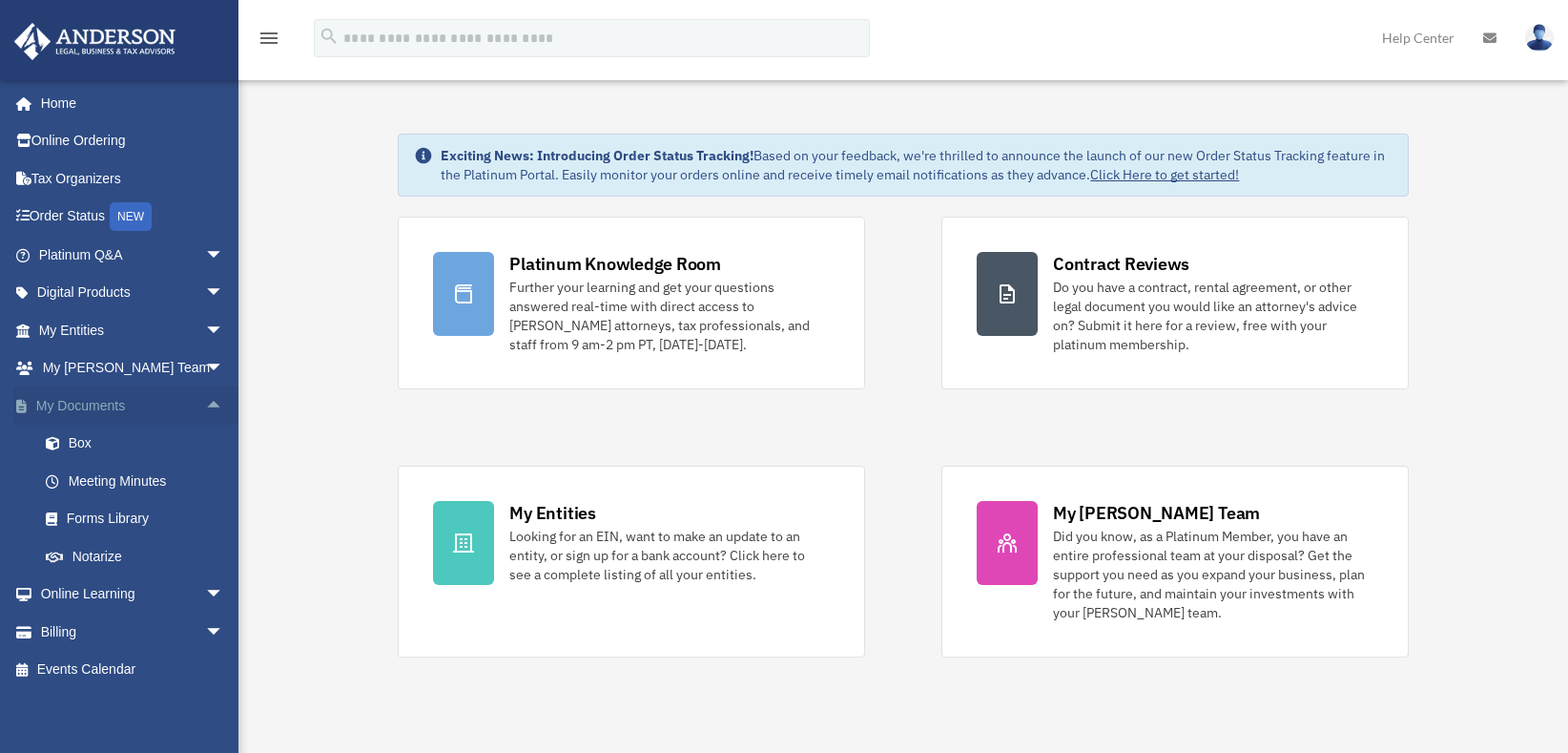
scroll to position [4, 0]
click at [205, 403] on span "arrow_drop_up" at bounding box center [224, 402] width 39 height 39
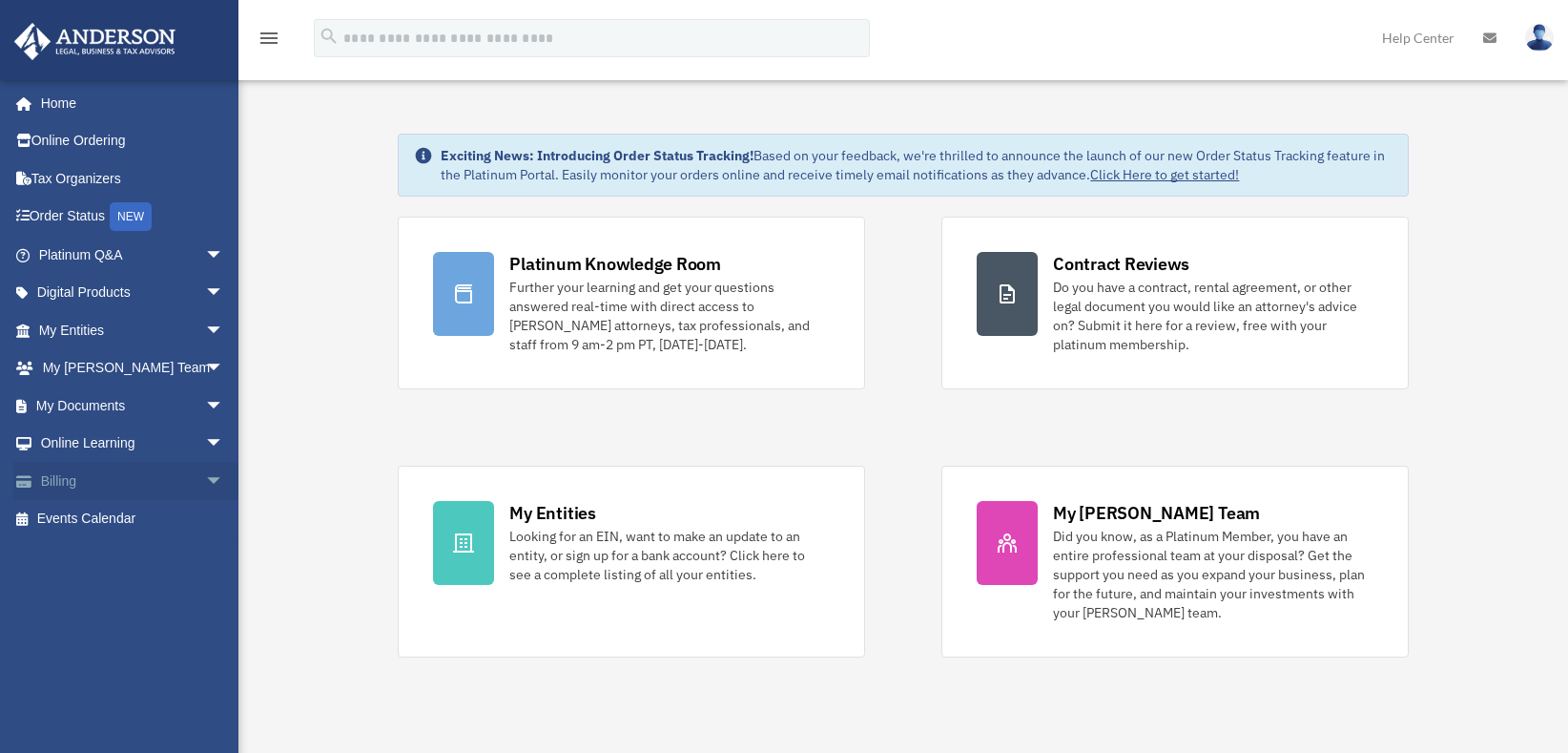
click at [205, 480] on span "arrow_drop_down" at bounding box center [224, 480] width 39 height 39
click at [205, 483] on span "arrow_drop_up" at bounding box center [224, 480] width 39 height 39
click at [205, 442] on span "arrow_drop_down" at bounding box center [224, 444] width 39 height 39
click at [205, 442] on span "arrow_drop_up" at bounding box center [224, 444] width 39 height 39
click at [205, 402] on span "arrow_drop_down" at bounding box center [224, 405] width 39 height 39
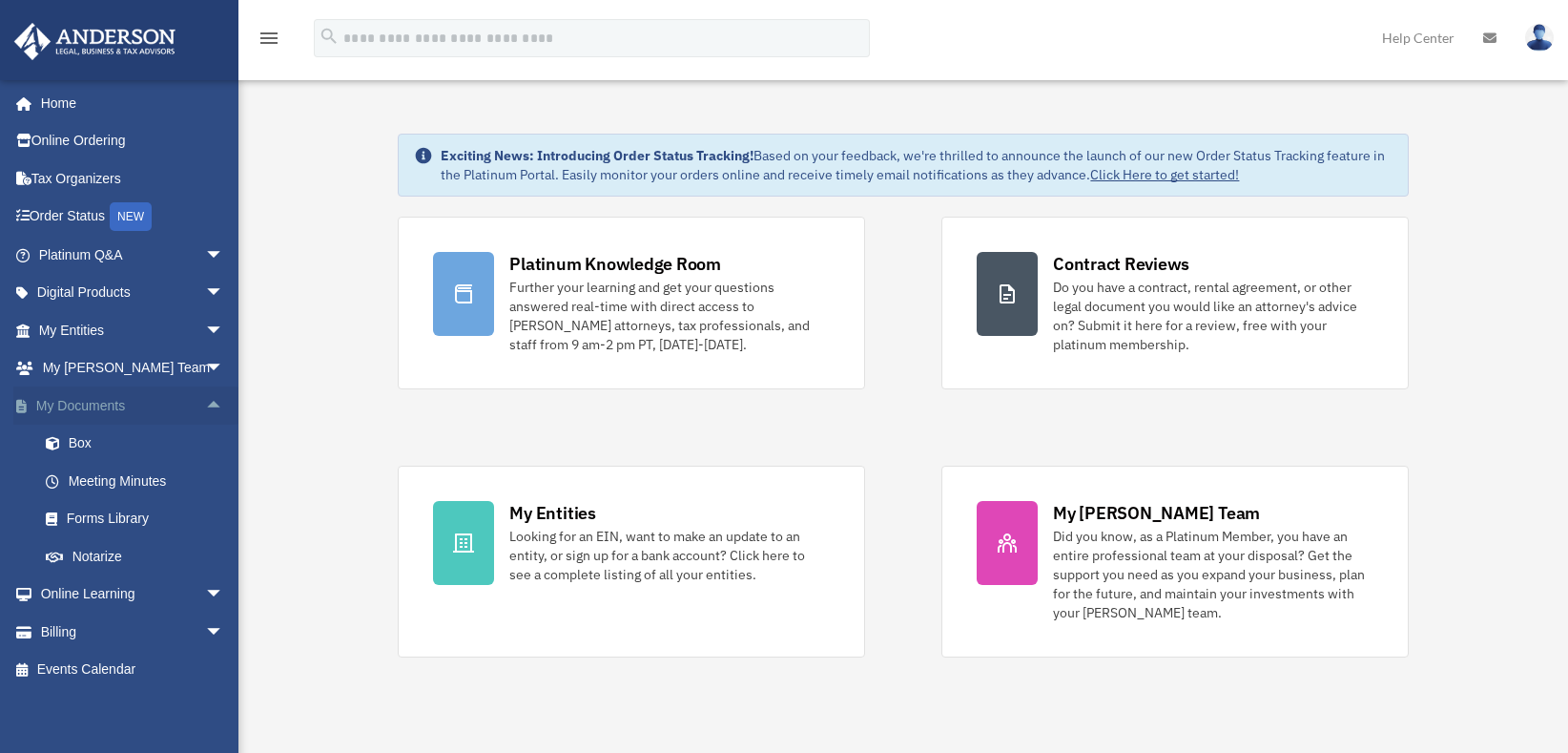
click at [205, 402] on span "arrow_drop_up" at bounding box center [224, 405] width 39 height 39
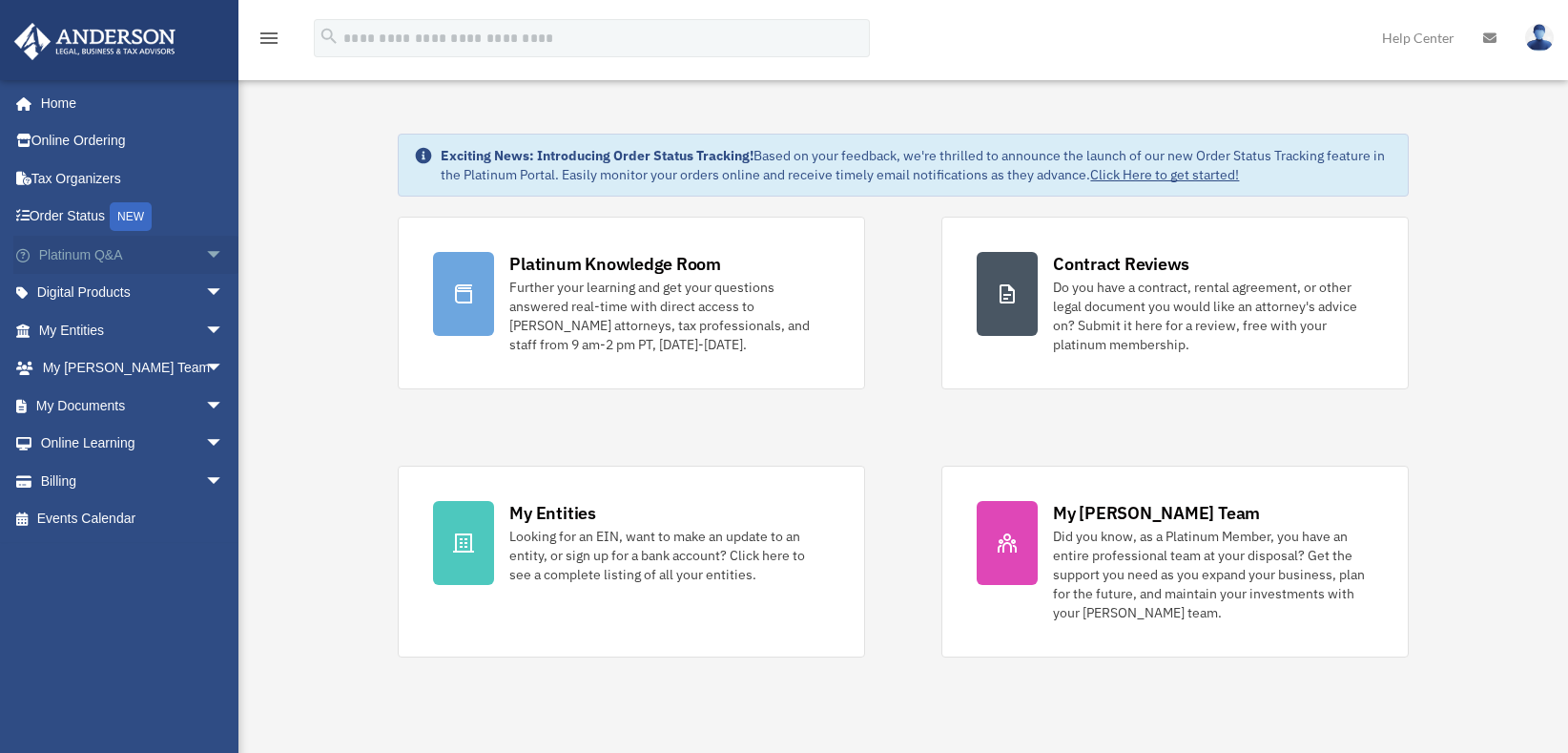
click at [205, 253] on span "arrow_drop_down" at bounding box center [224, 255] width 39 height 39
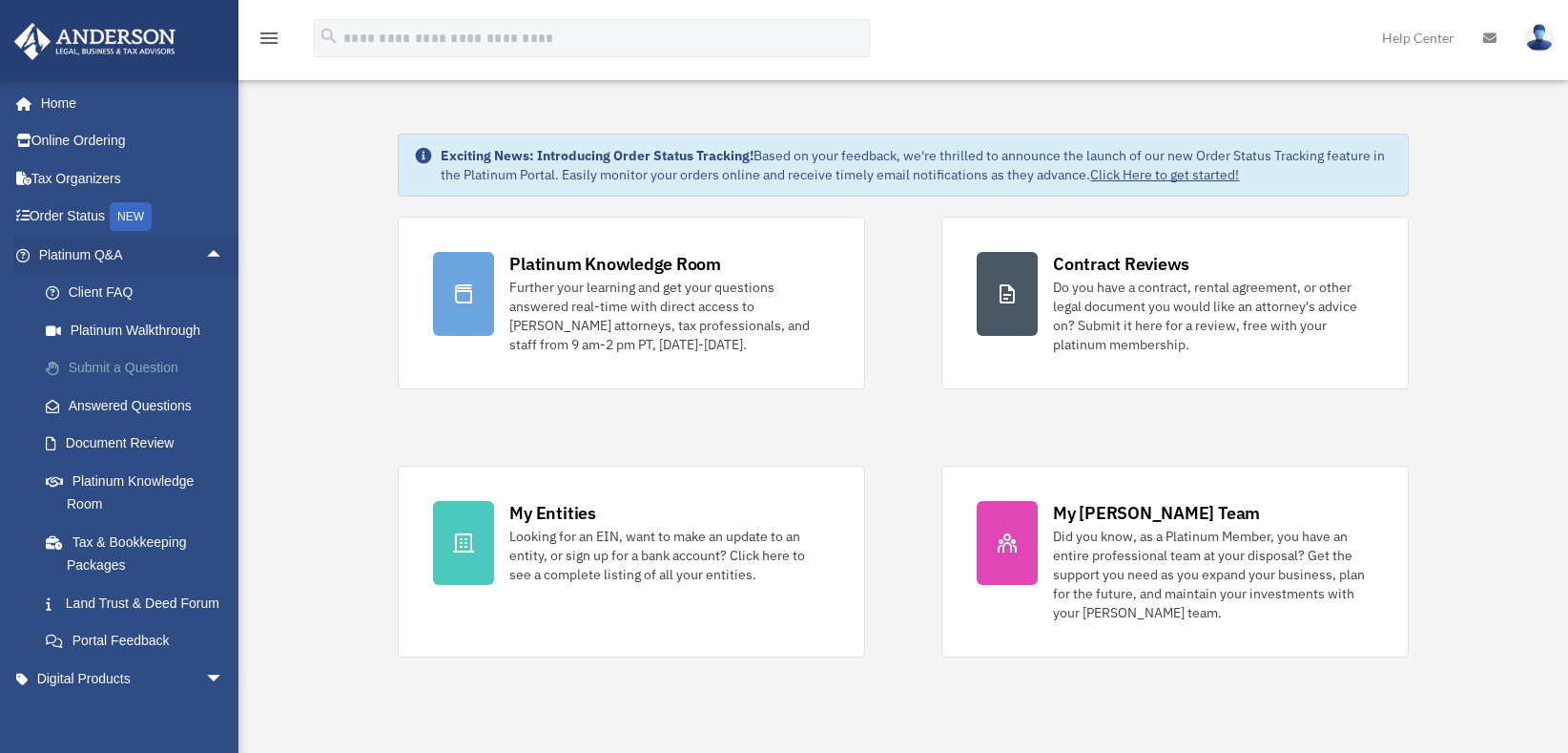
click at [130, 363] on link "Submit a Question" at bounding box center [140, 369] width 226 height 39
